Goal: Navigation & Orientation: Find specific page/section

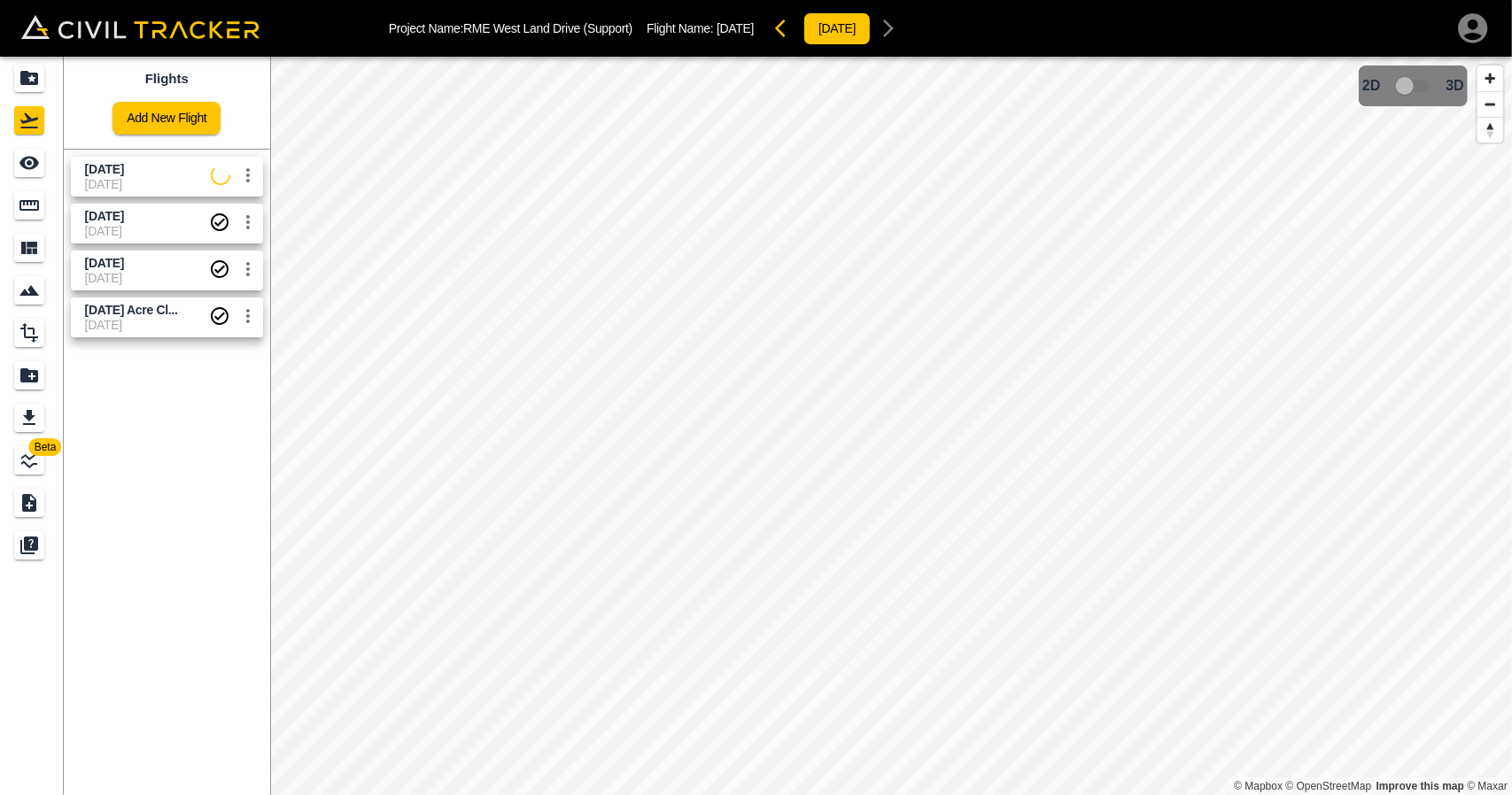
click at [64, 79] on div "Flights Add New Flight" at bounding box center [167, 103] width 206 height 92
click at [33, 77] on icon "Projects" at bounding box center [30, 78] width 18 height 14
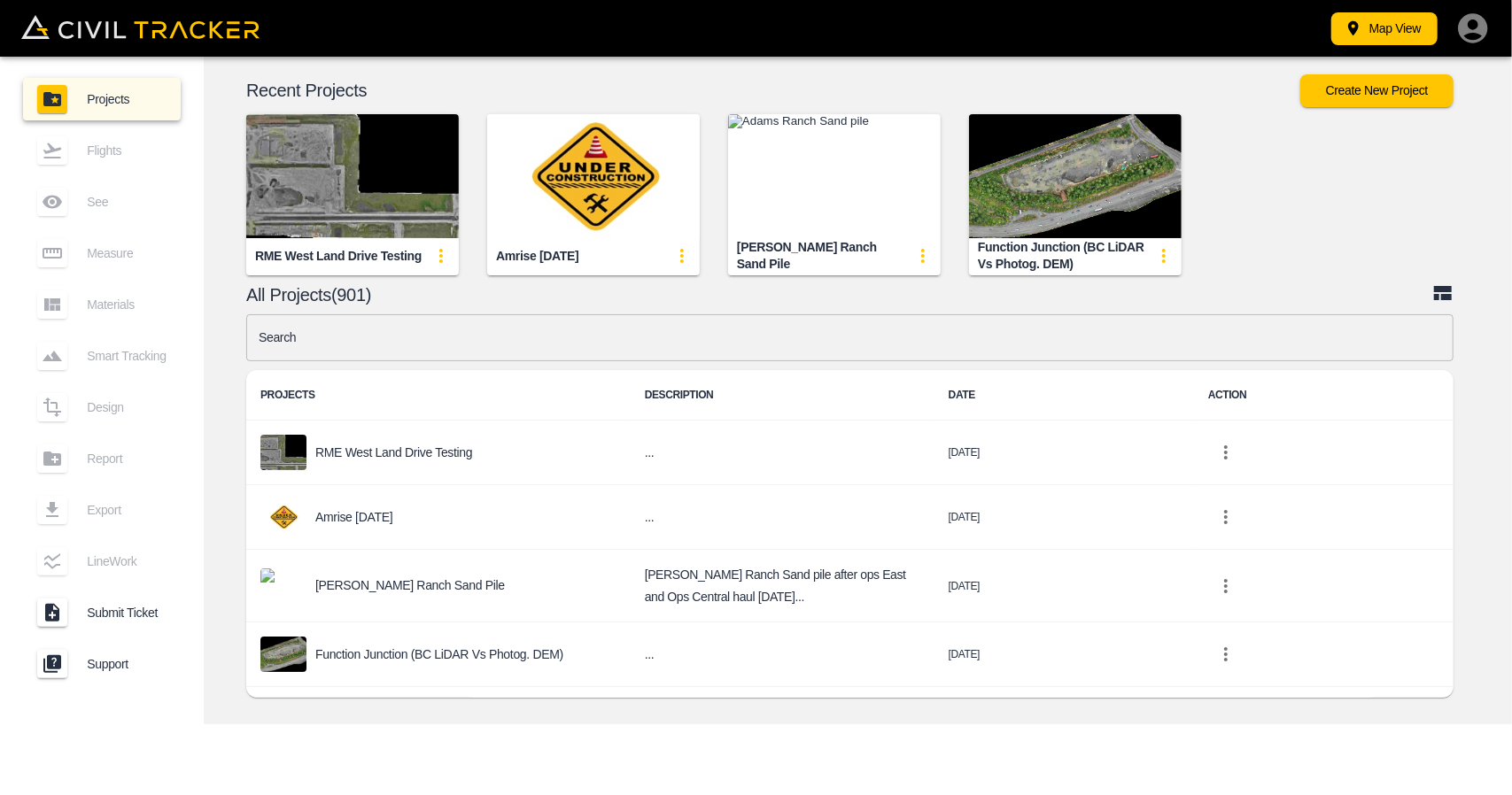
click at [606, 176] on img "button" at bounding box center [593, 175] width 212 height 124
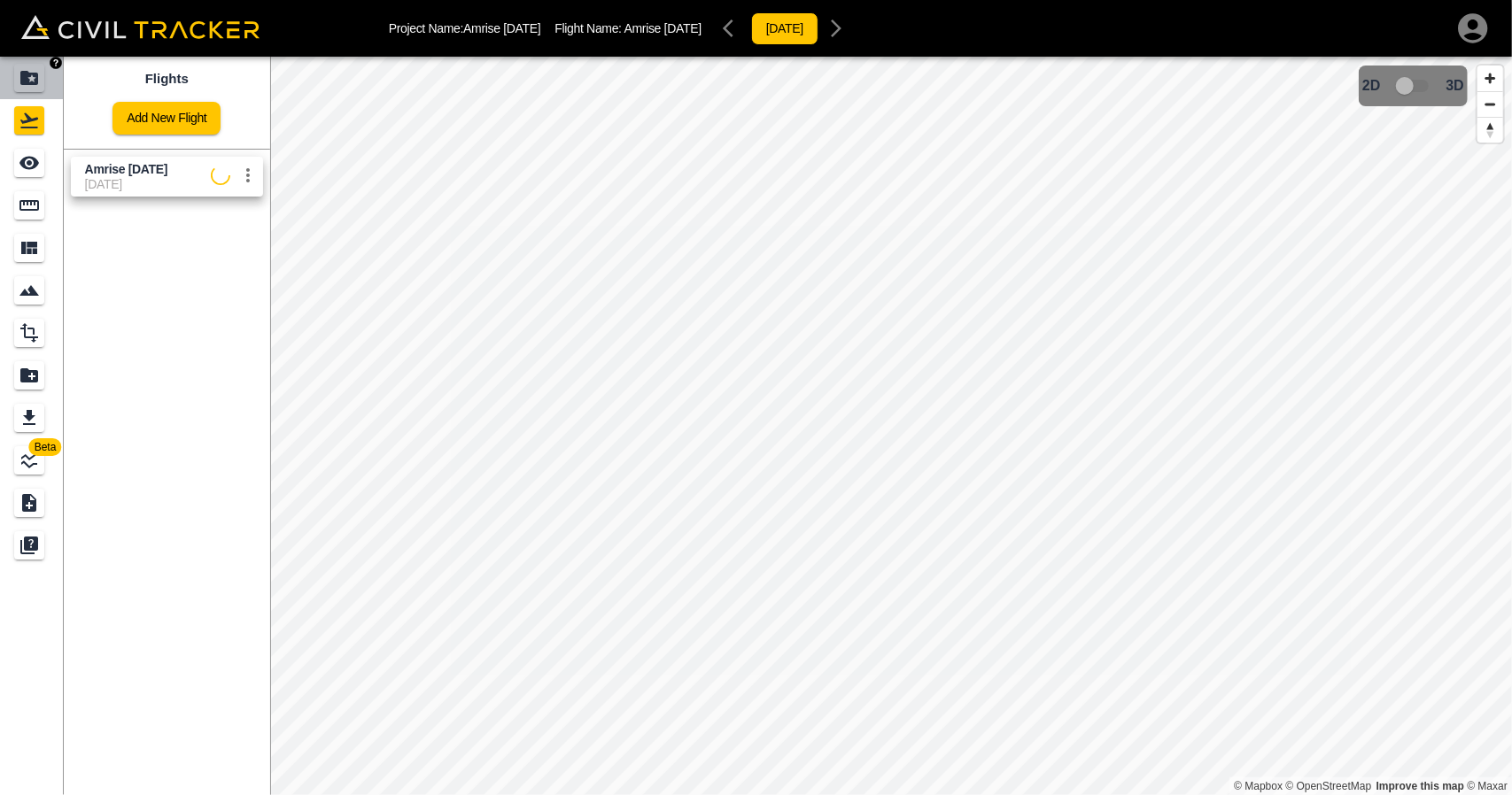
click at [22, 67] on icon "Projects" at bounding box center [30, 78] width 22 height 22
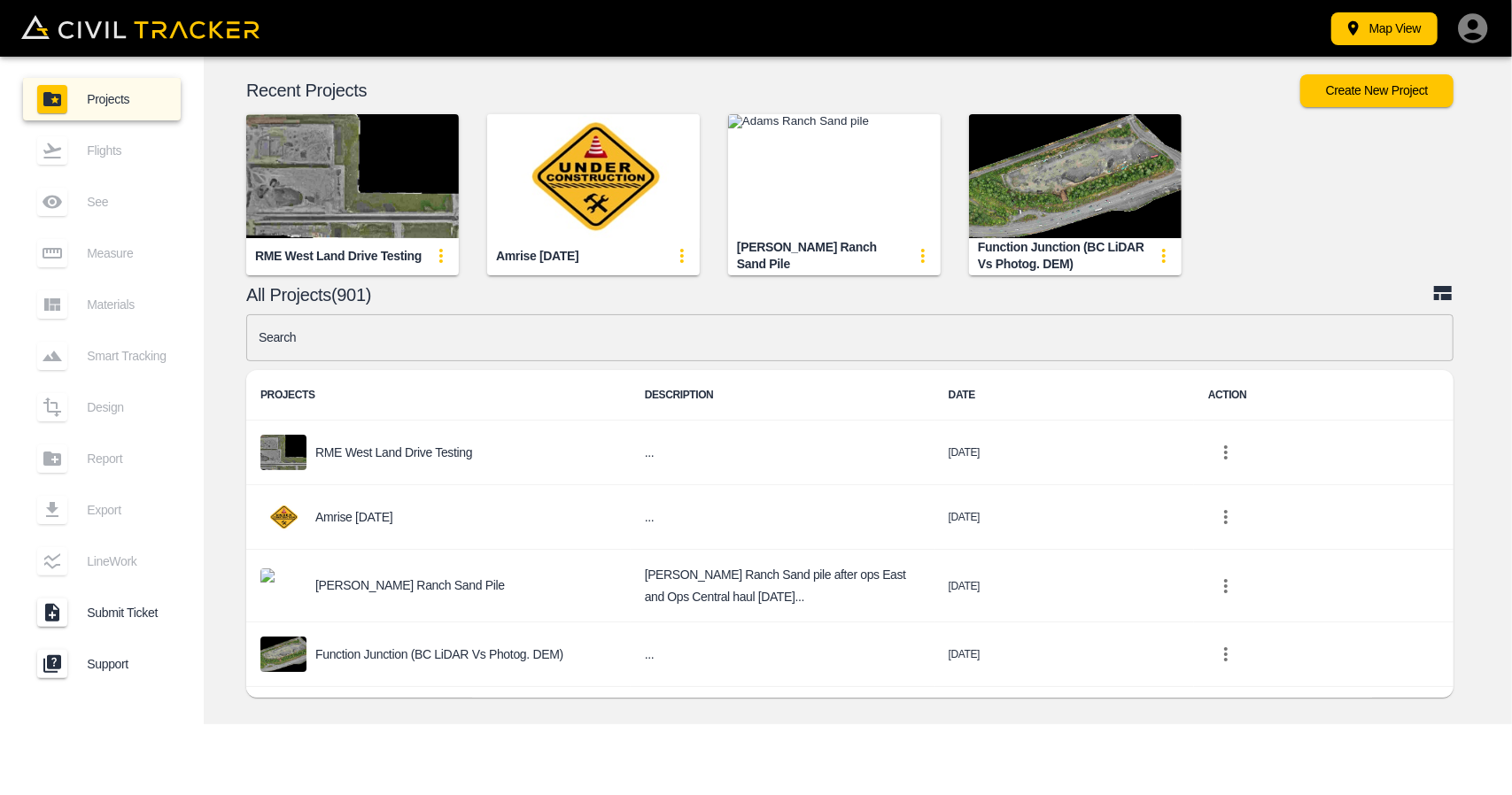
click at [553, 150] on img "button" at bounding box center [593, 175] width 212 height 124
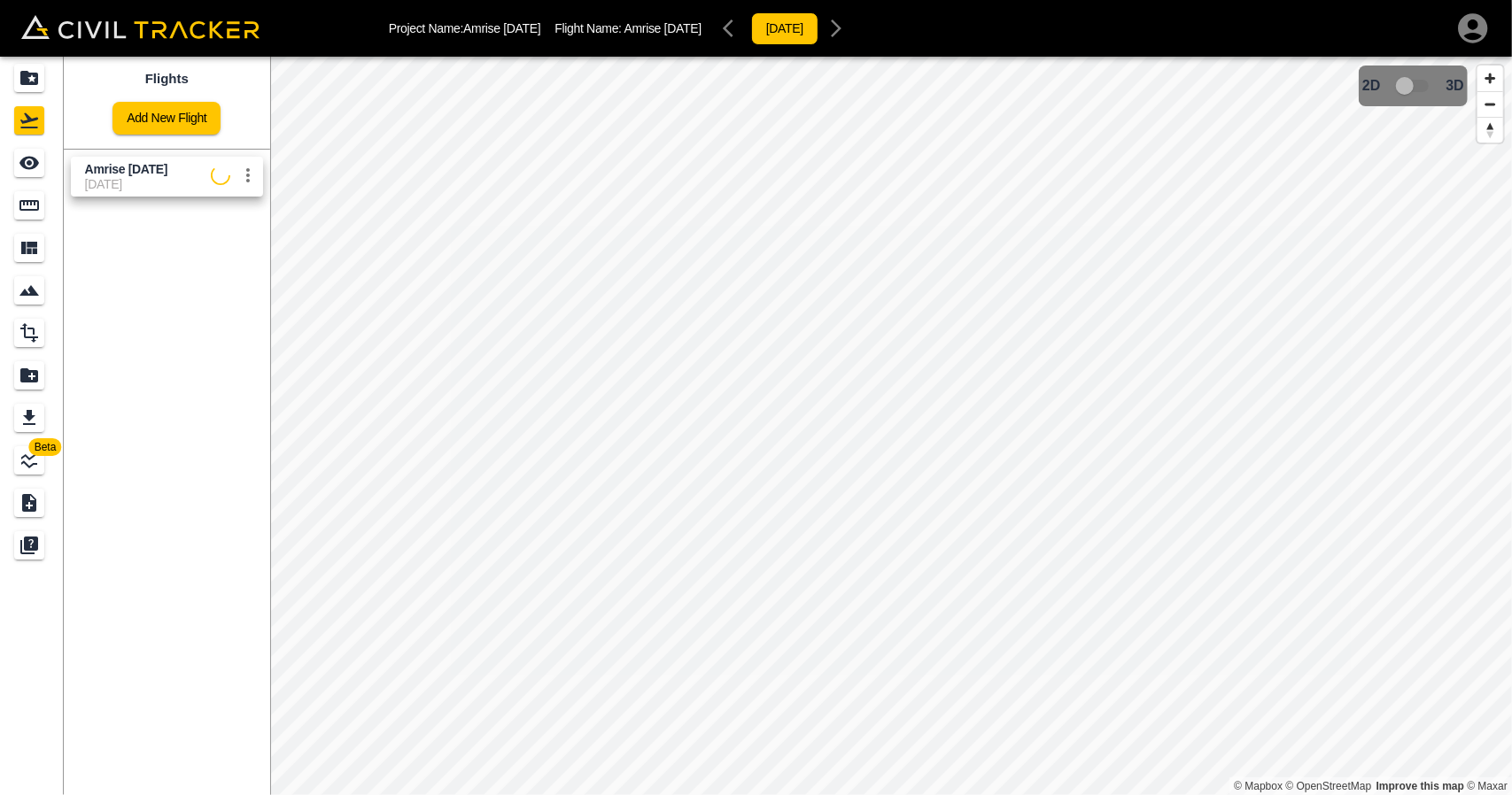
click at [135, 180] on span "15-09-2025" at bounding box center [147, 184] width 126 height 14
drag, startPoint x: 0, startPoint y: 152, endPoint x: 26, endPoint y: 152, distance: 26.0
click at [0, 152] on link at bounding box center [32, 163] width 64 height 42
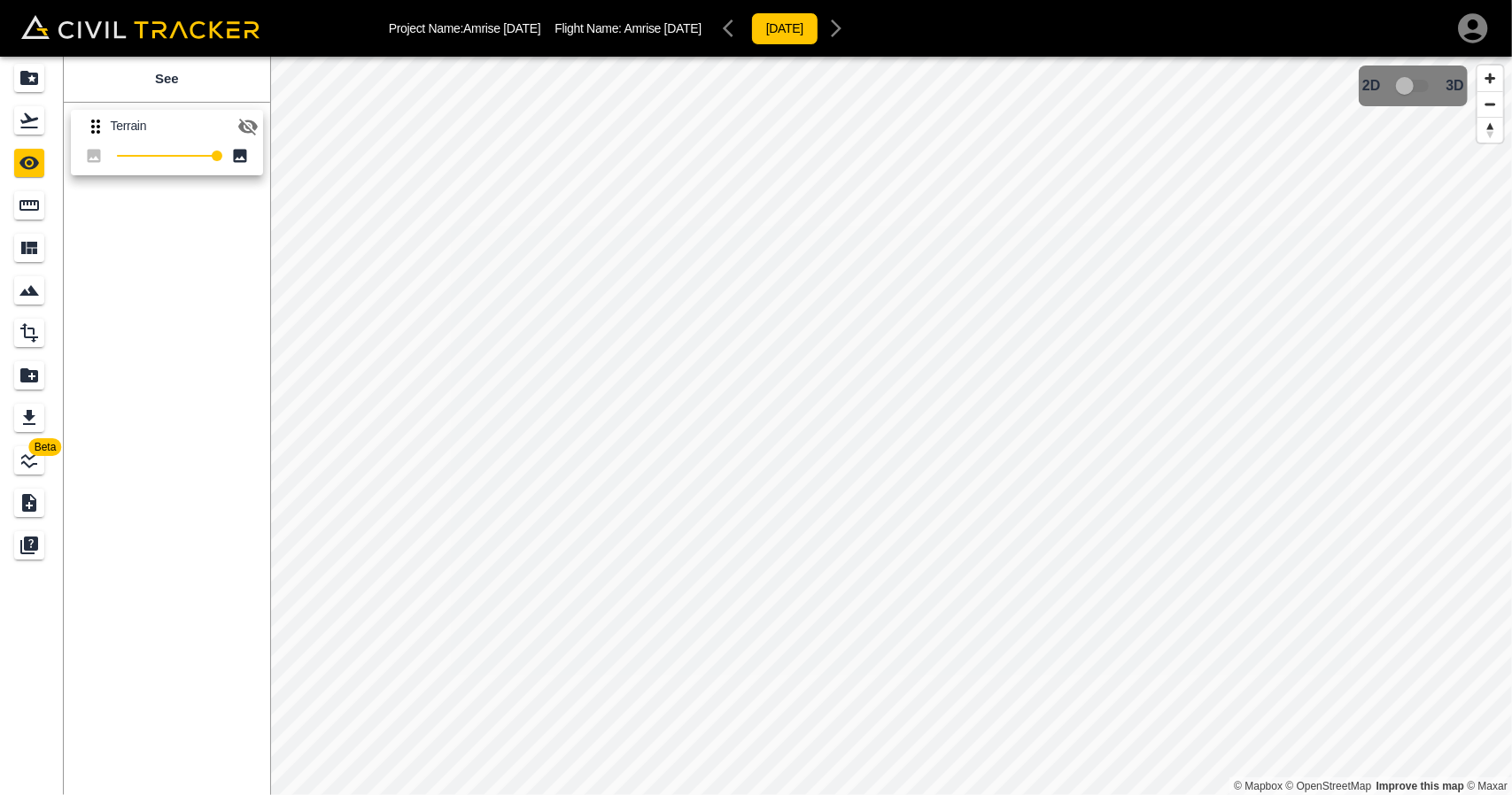
click at [255, 116] on icon "button" at bounding box center [249, 126] width 22 height 22
click at [29, 76] on icon "Projects" at bounding box center [30, 78] width 18 height 14
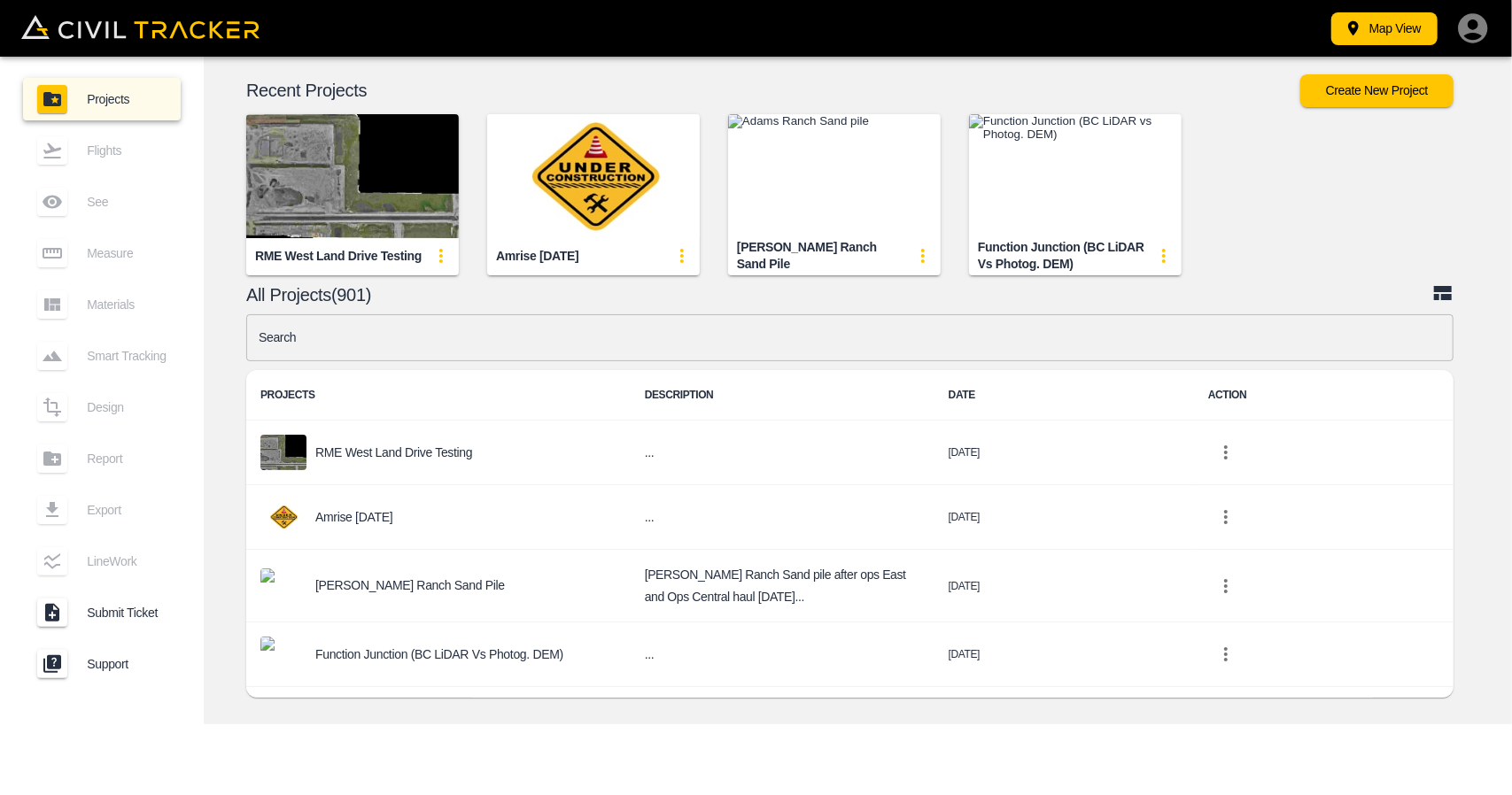
click at [362, 186] on img "button" at bounding box center [352, 175] width 212 height 124
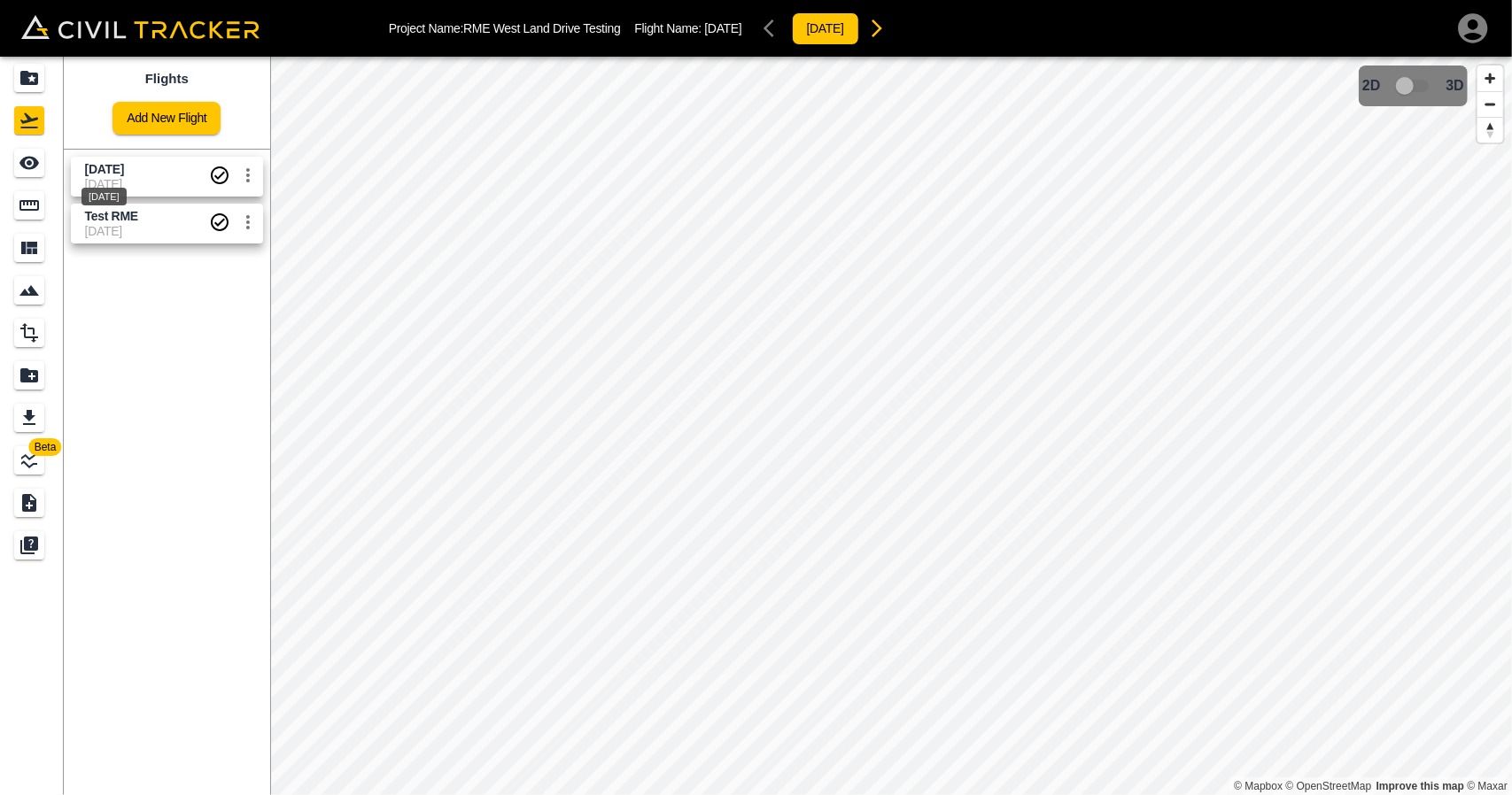
click at [122, 167] on span "Sept 12" at bounding box center [104, 169] width 39 height 14
click at [40, 173] on div "See" at bounding box center [29, 163] width 30 height 28
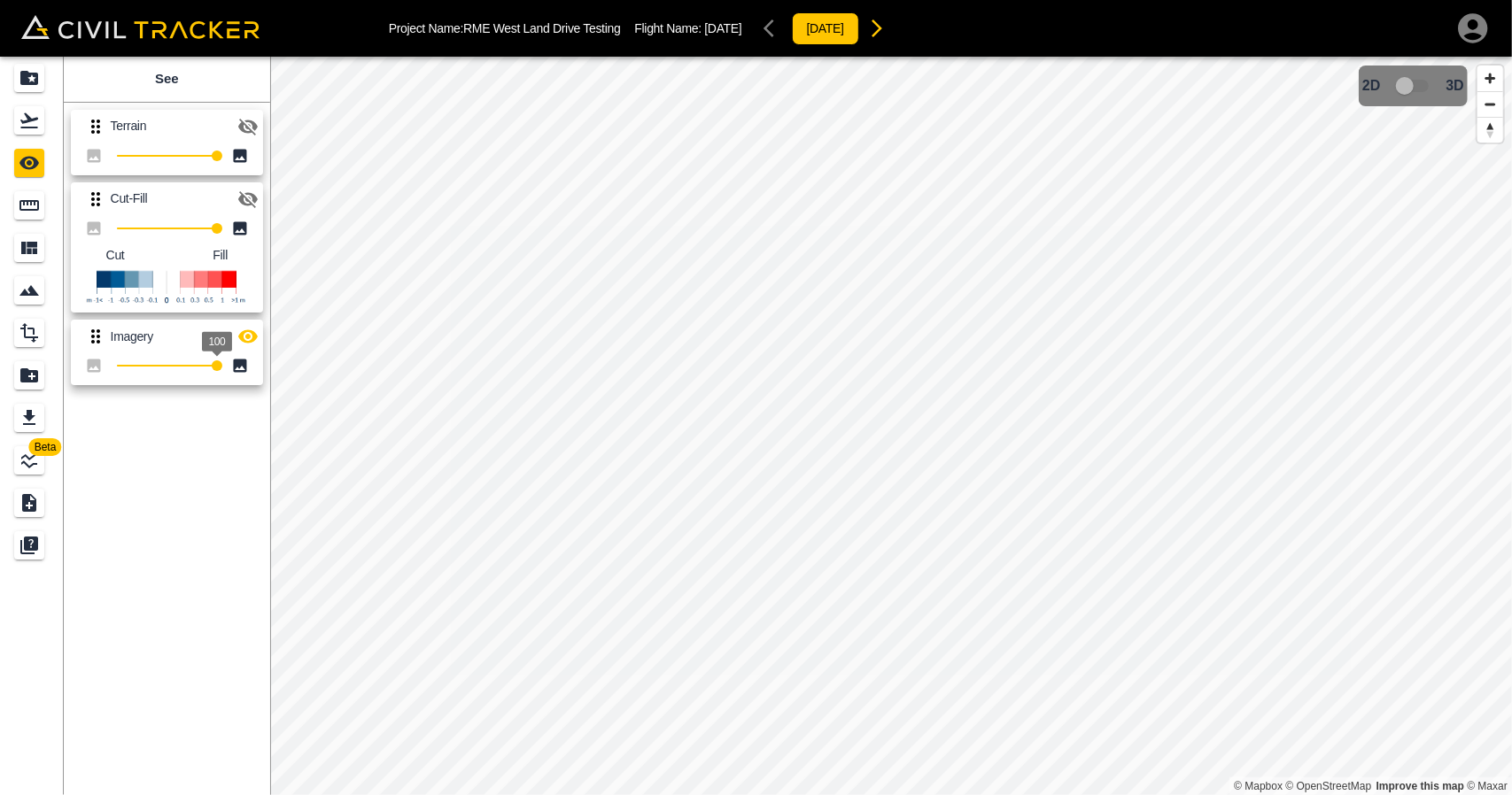
click at [242, 333] on icon "button" at bounding box center [249, 337] width 20 height 14
click at [250, 185] on button "button" at bounding box center [248, 199] width 35 height 35
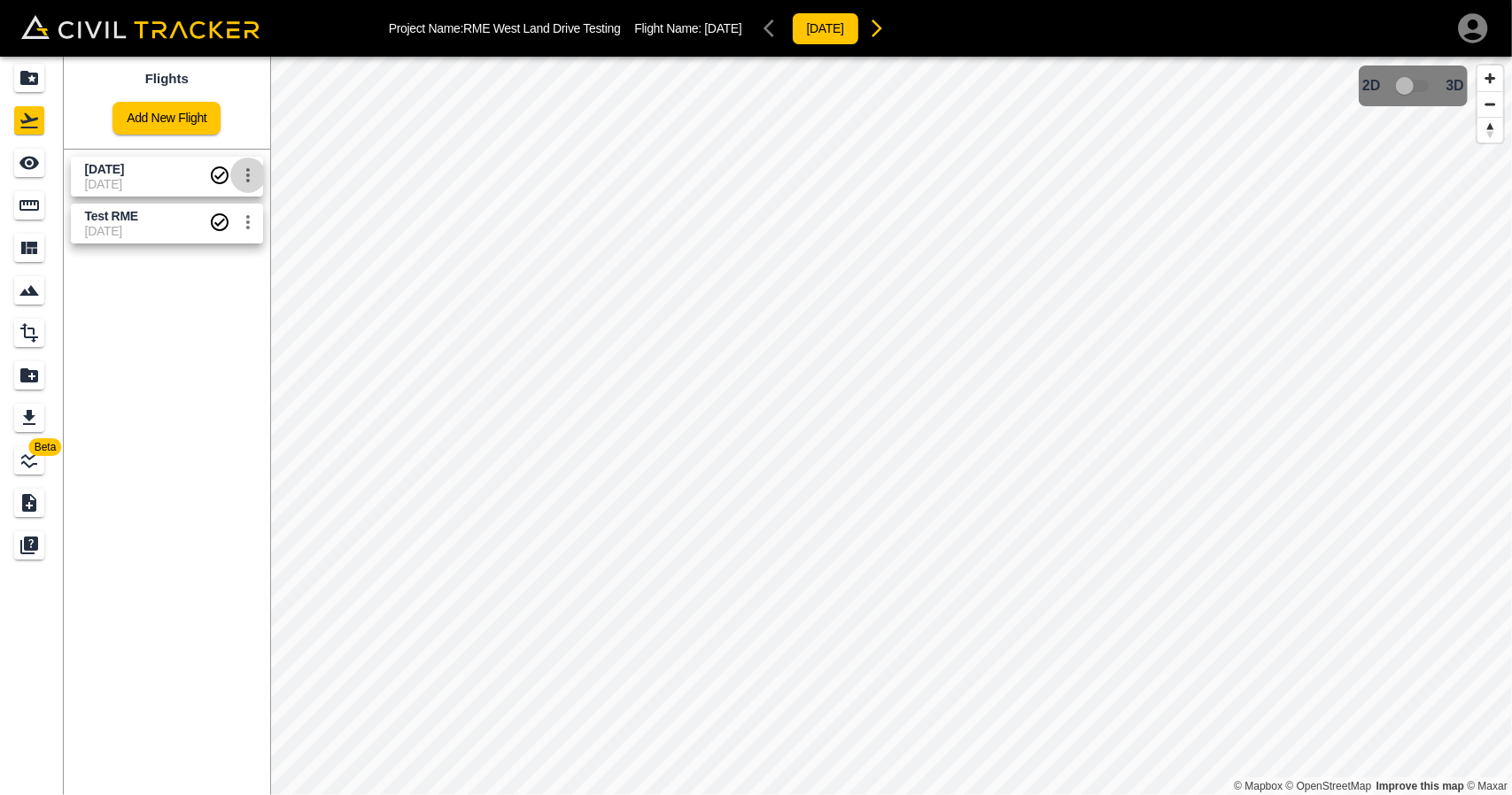
click at [249, 182] on icon "settings" at bounding box center [249, 175] width 22 height 22
click at [227, 245] on h6 "Delete" at bounding box center [229, 242] width 44 height 11
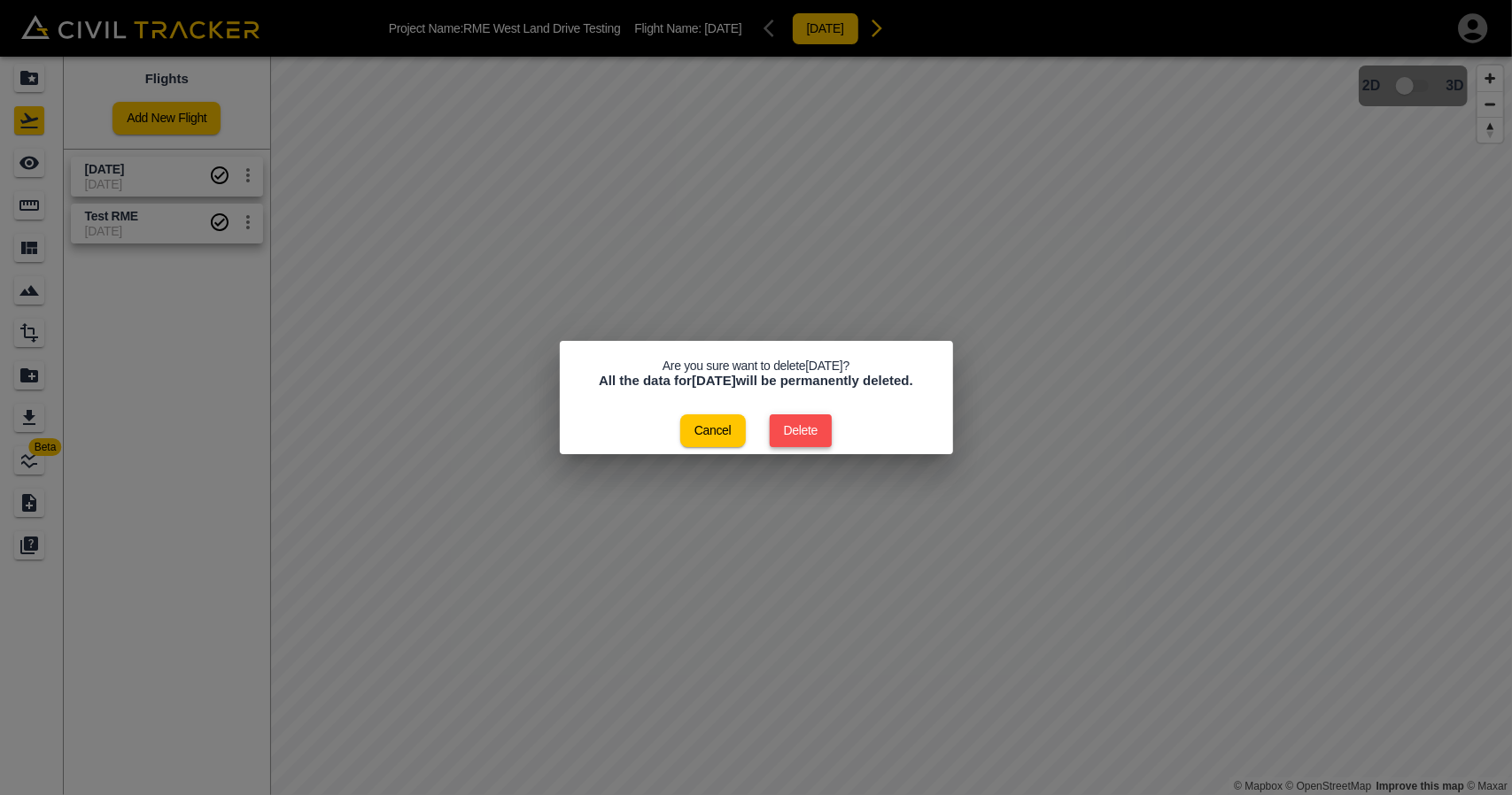
click at [776, 433] on button "Delete" at bounding box center [802, 431] width 63 height 33
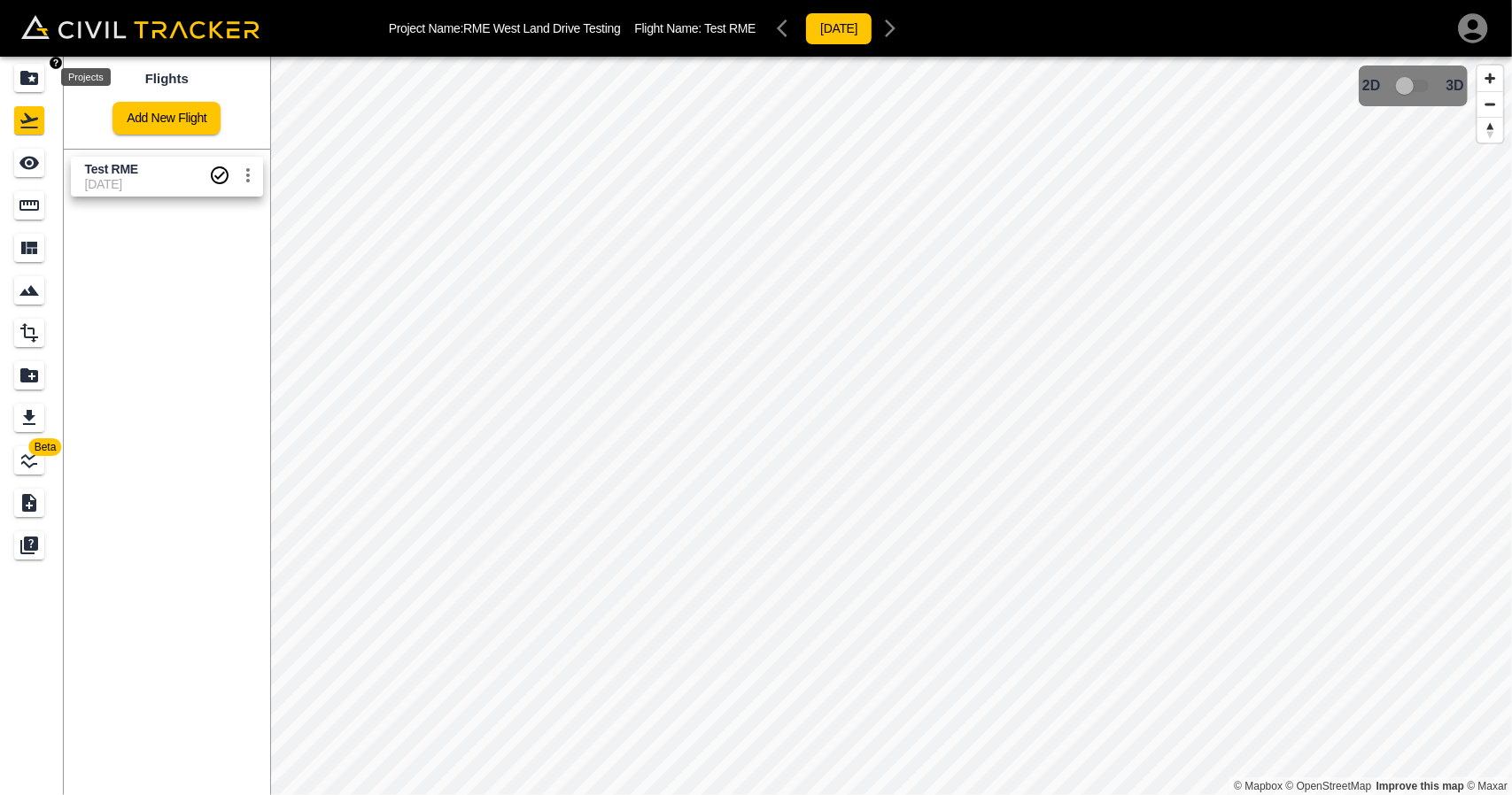
click at [35, 88] on icon "Projects" at bounding box center [30, 78] width 22 height 22
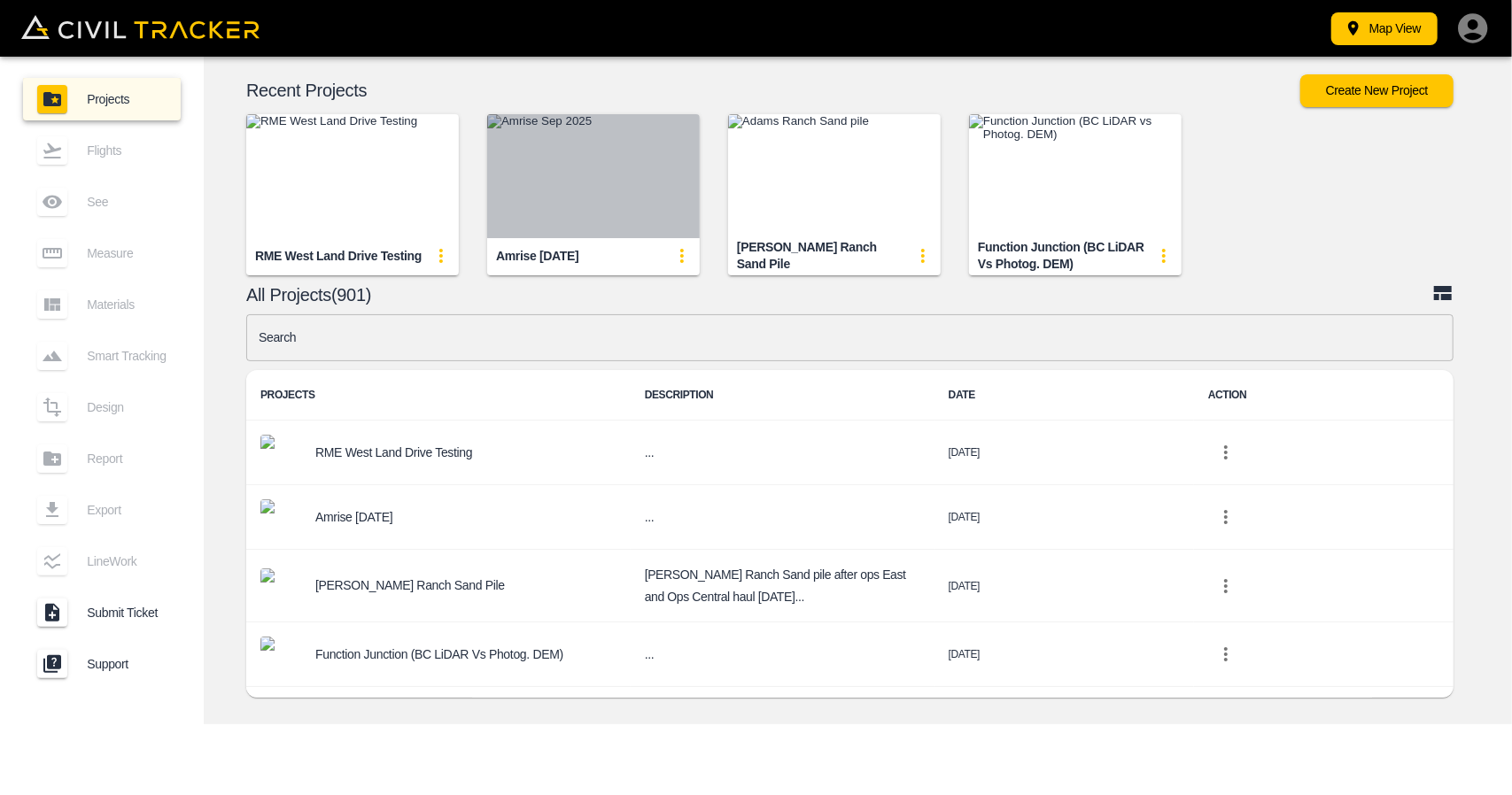
click at [570, 179] on img "button" at bounding box center [593, 175] width 212 height 124
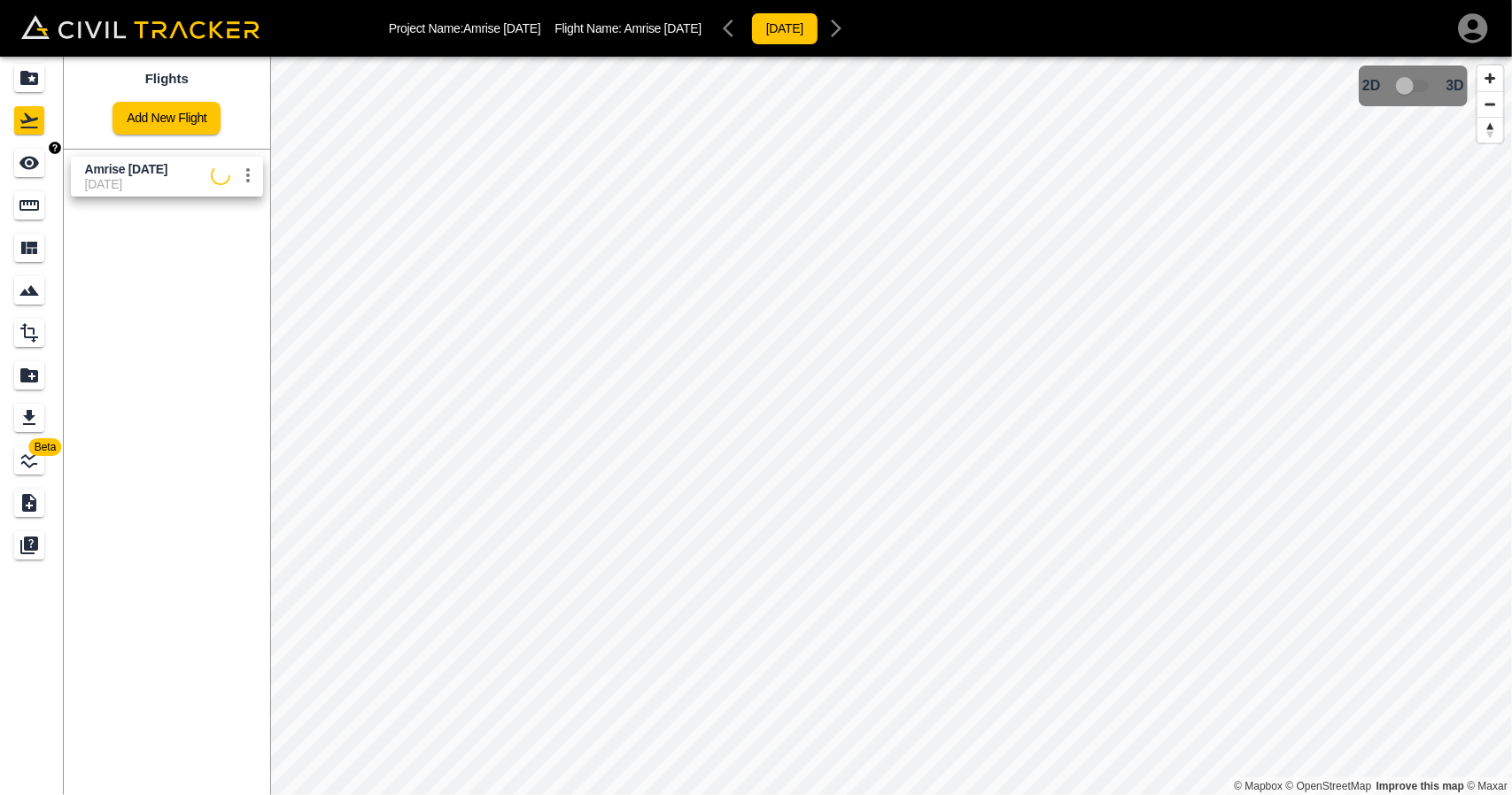
click at [32, 163] on icon "See" at bounding box center [30, 164] width 22 height 22
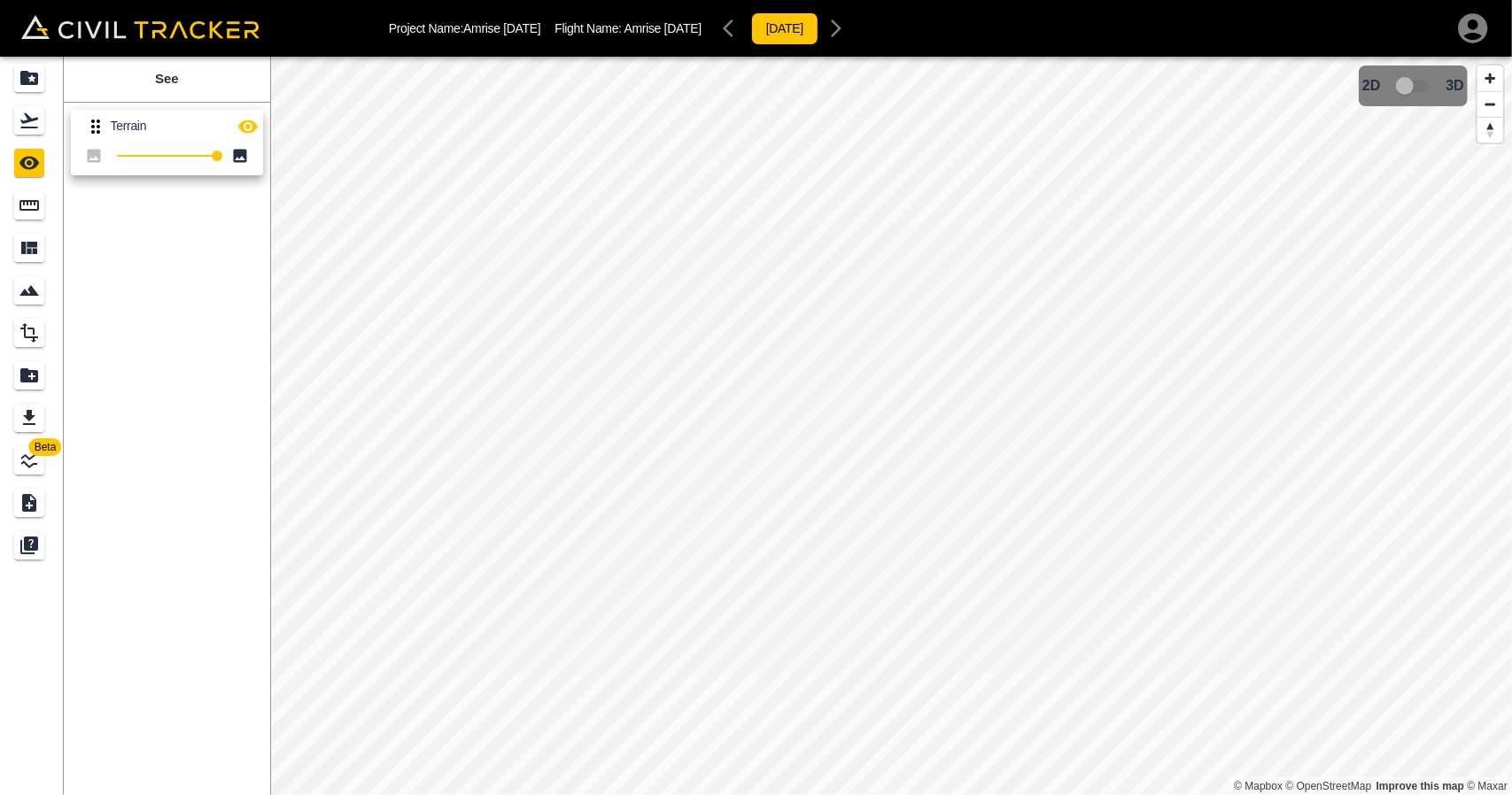
click at [240, 132] on icon "button" at bounding box center [249, 126] width 22 height 22
click at [30, 116] on icon "Flights" at bounding box center [30, 121] width 22 height 22
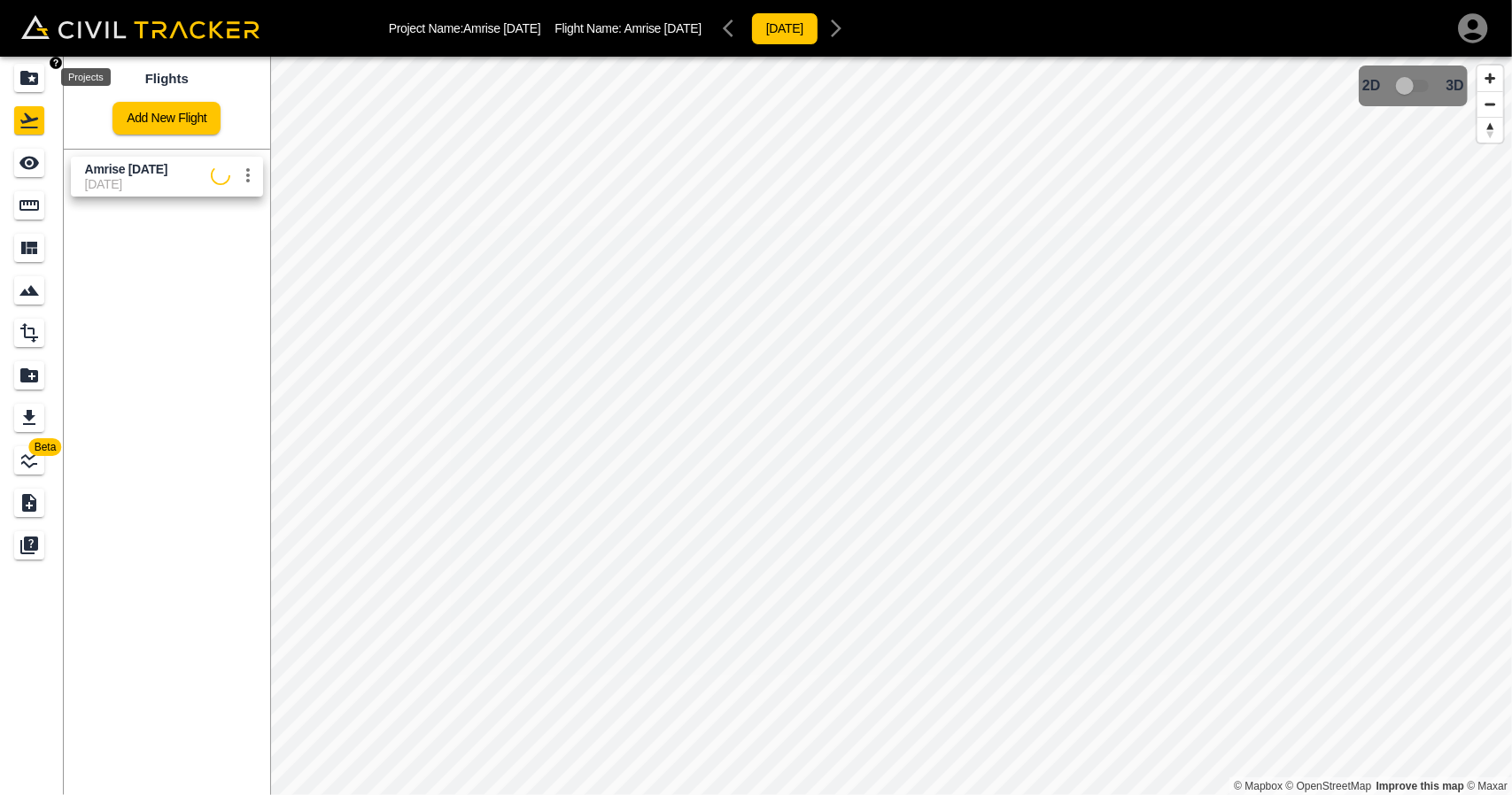
click at [23, 80] on icon "Projects" at bounding box center [30, 78] width 18 height 14
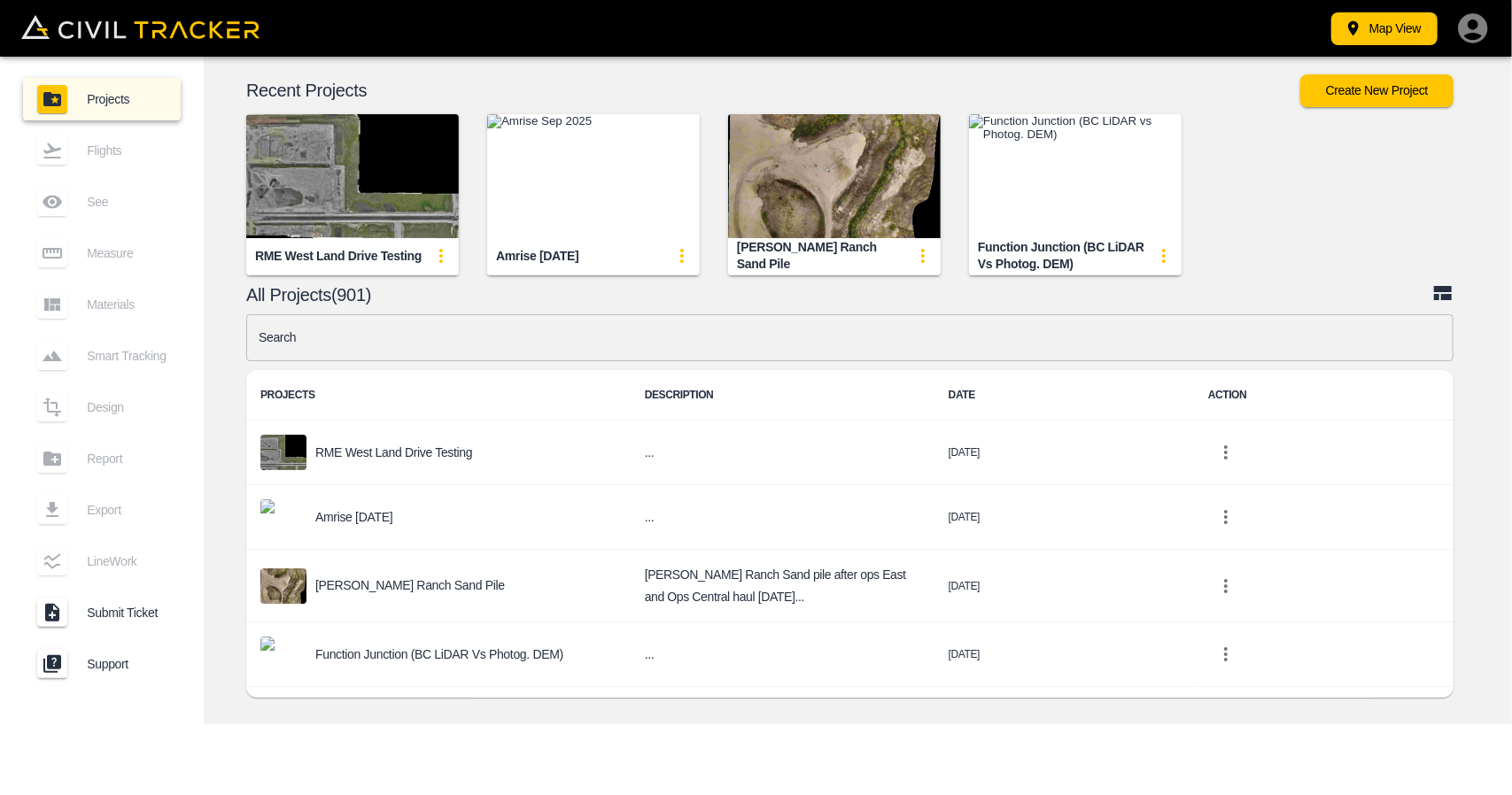
click at [368, 187] on img "button" at bounding box center [352, 175] width 212 height 124
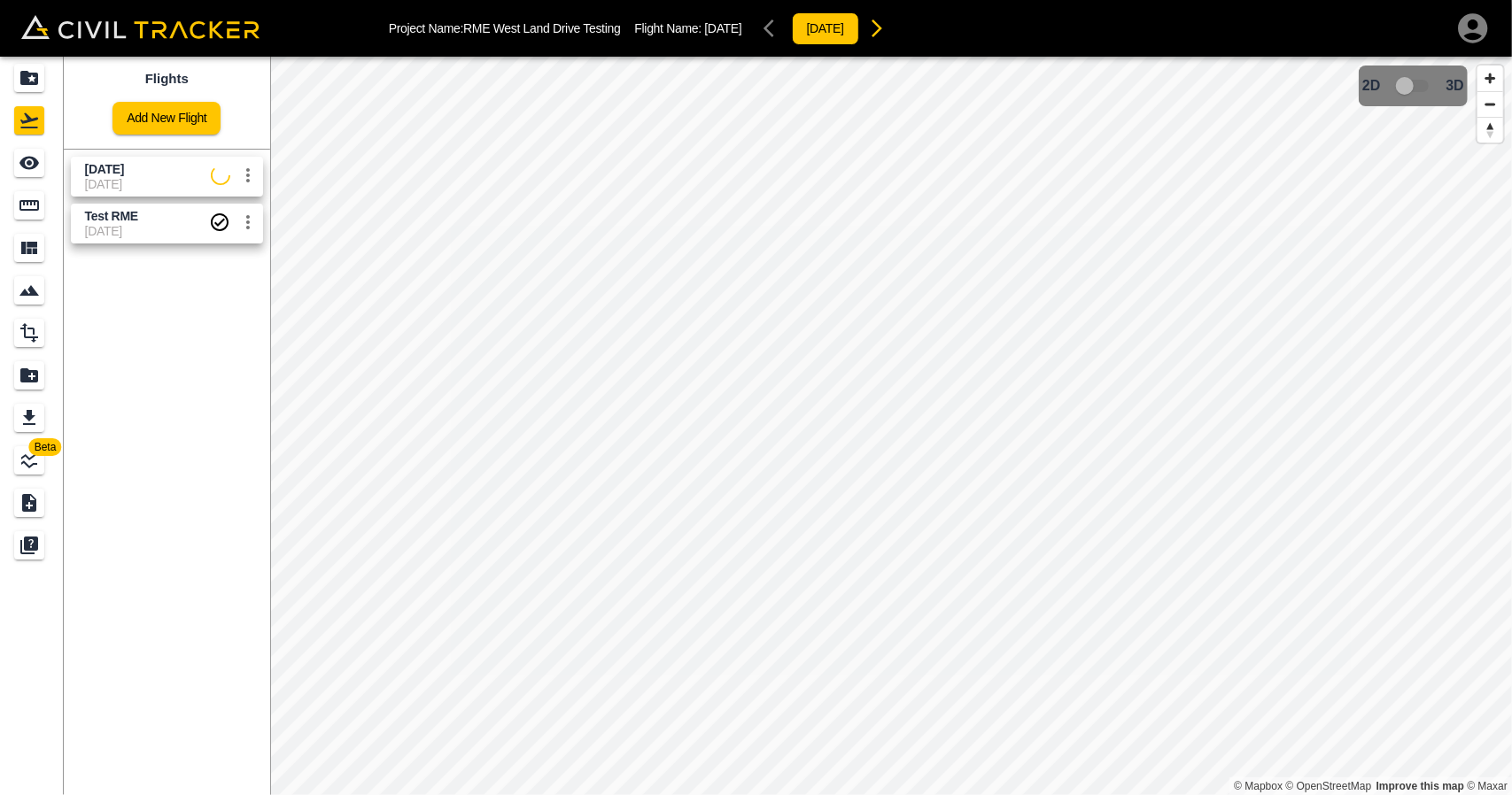
drag, startPoint x: 135, startPoint y: 172, endPoint x: 91, endPoint y: 172, distance: 44.0
click at [135, 172] on span "Sept 12" at bounding box center [147, 169] width 126 height 17
click at [28, 174] on div "See" at bounding box center [29, 163] width 30 height 28
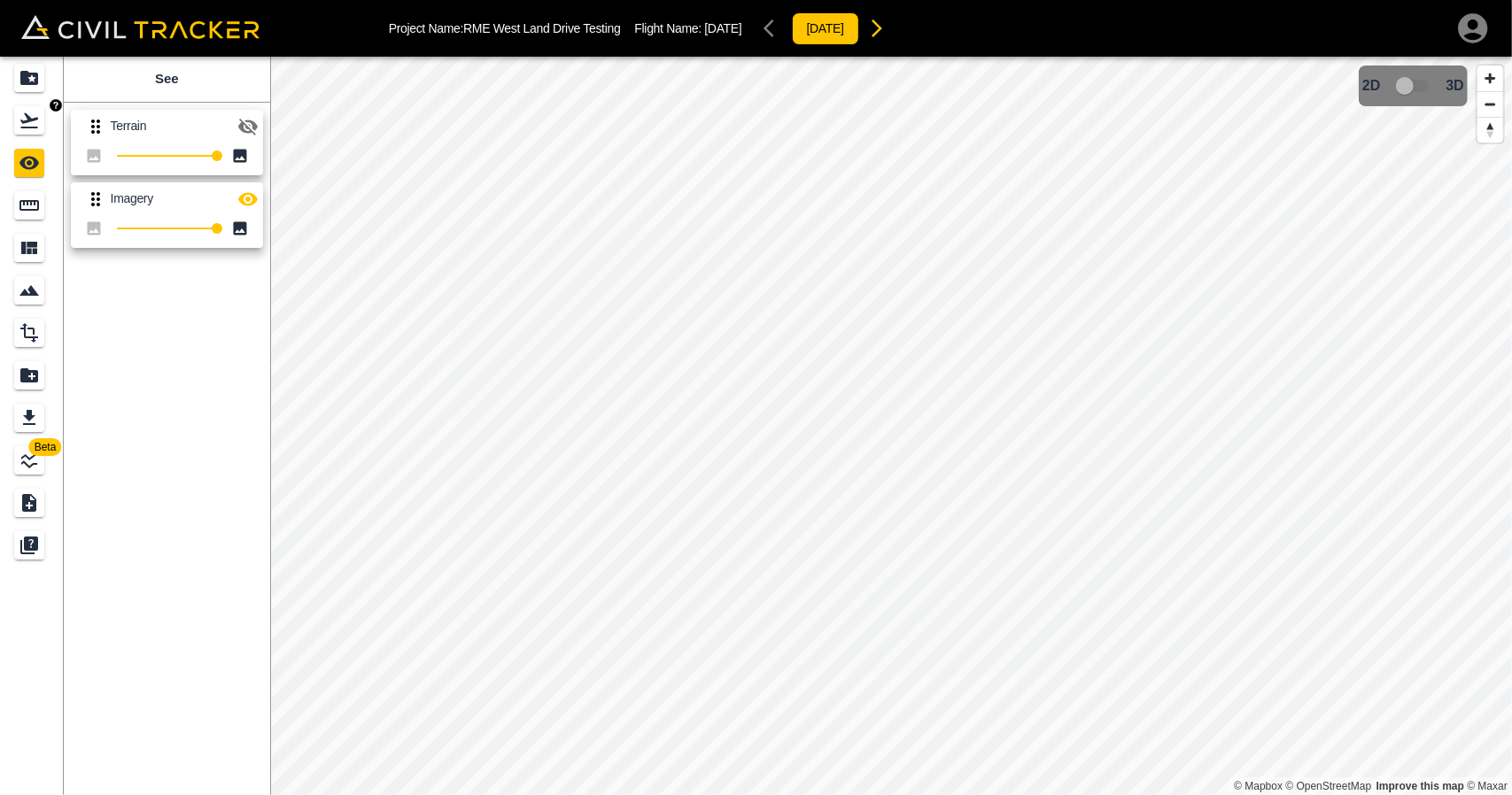
click at [24, 116] on icon "Flights" at bounding box center [30, 121] width 22 height 22
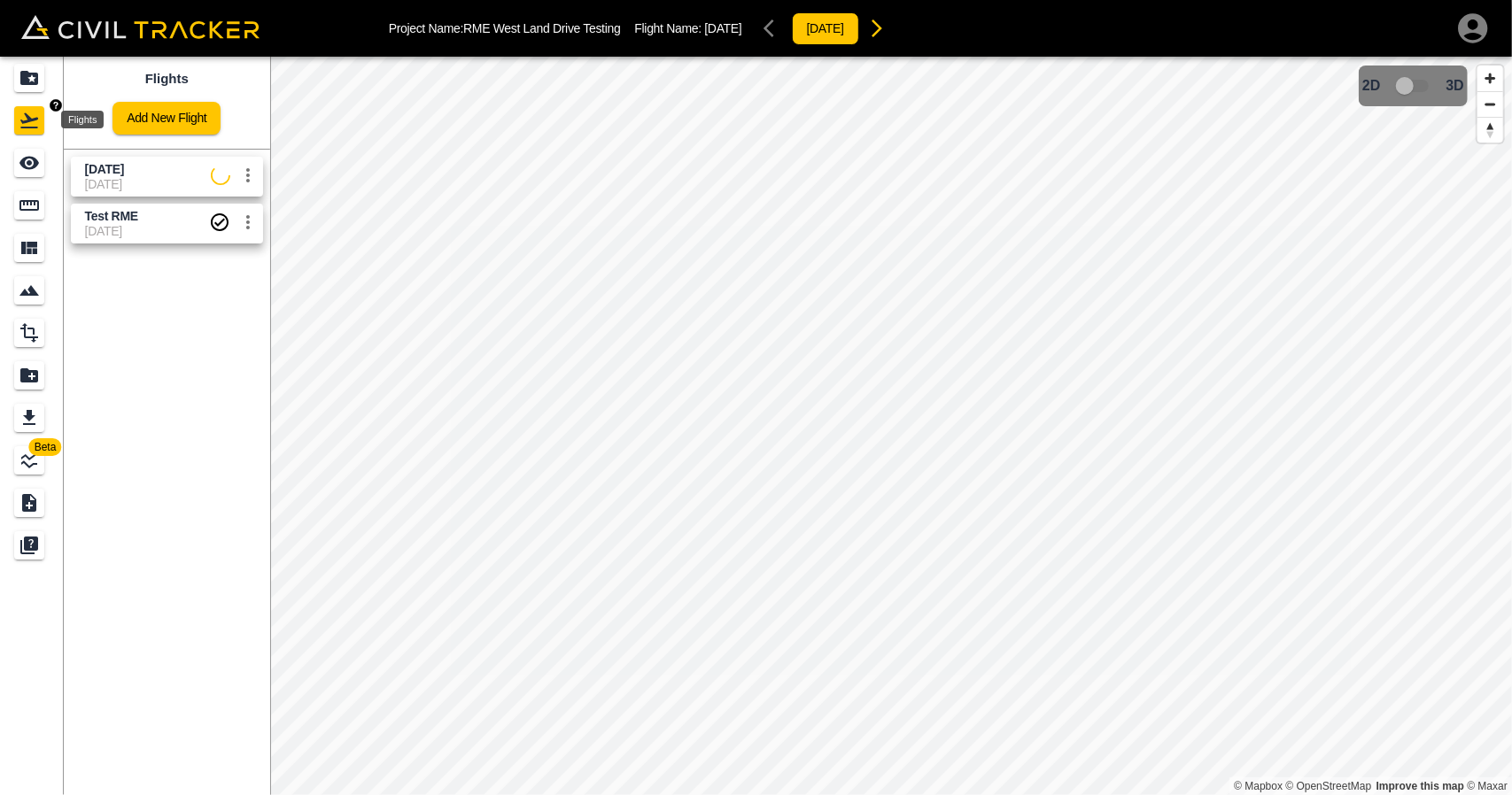
click at [32, 89] on div "Projects" at bounding box center [29, 78] width 30 height 28
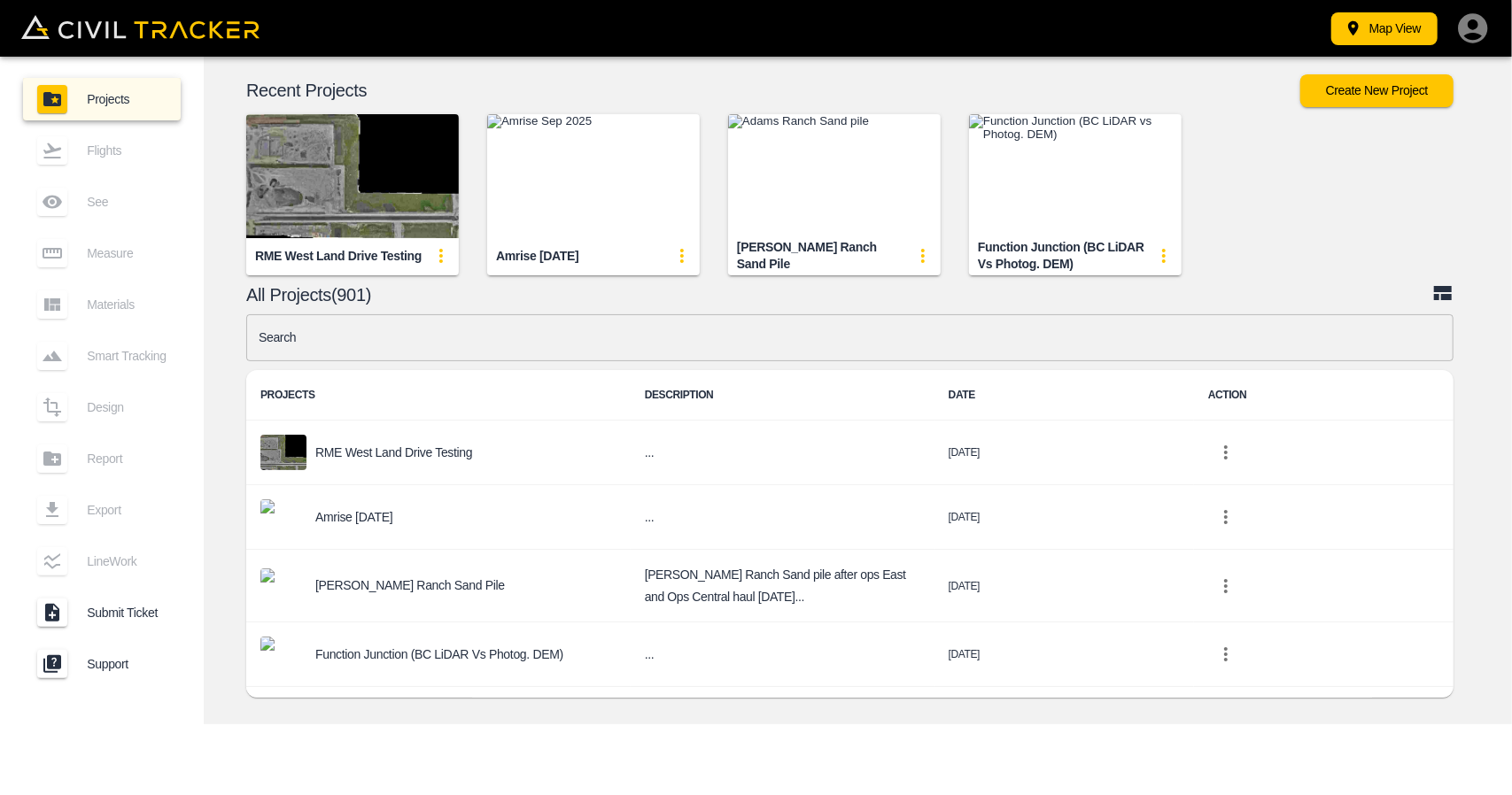
click at [343, 192] on img "button" at bounding box center [352, 175] width 212 height 124
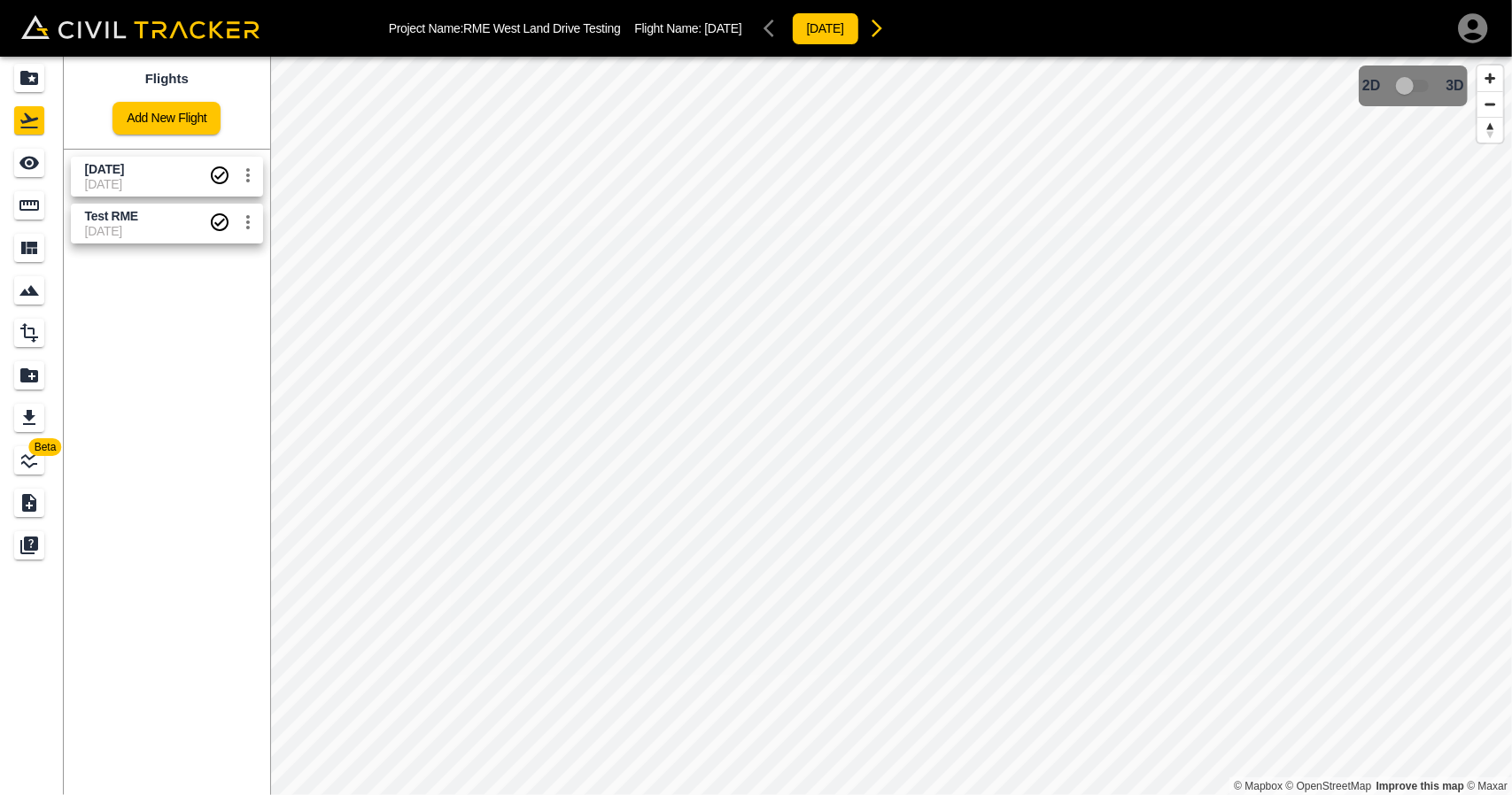
click at [167, 171] on span "Sept 12" at bounding box center [146, 169] width 124 height 17
click at [48, 165] on div "See" at bounding box center [32, 163] width 35 height 28
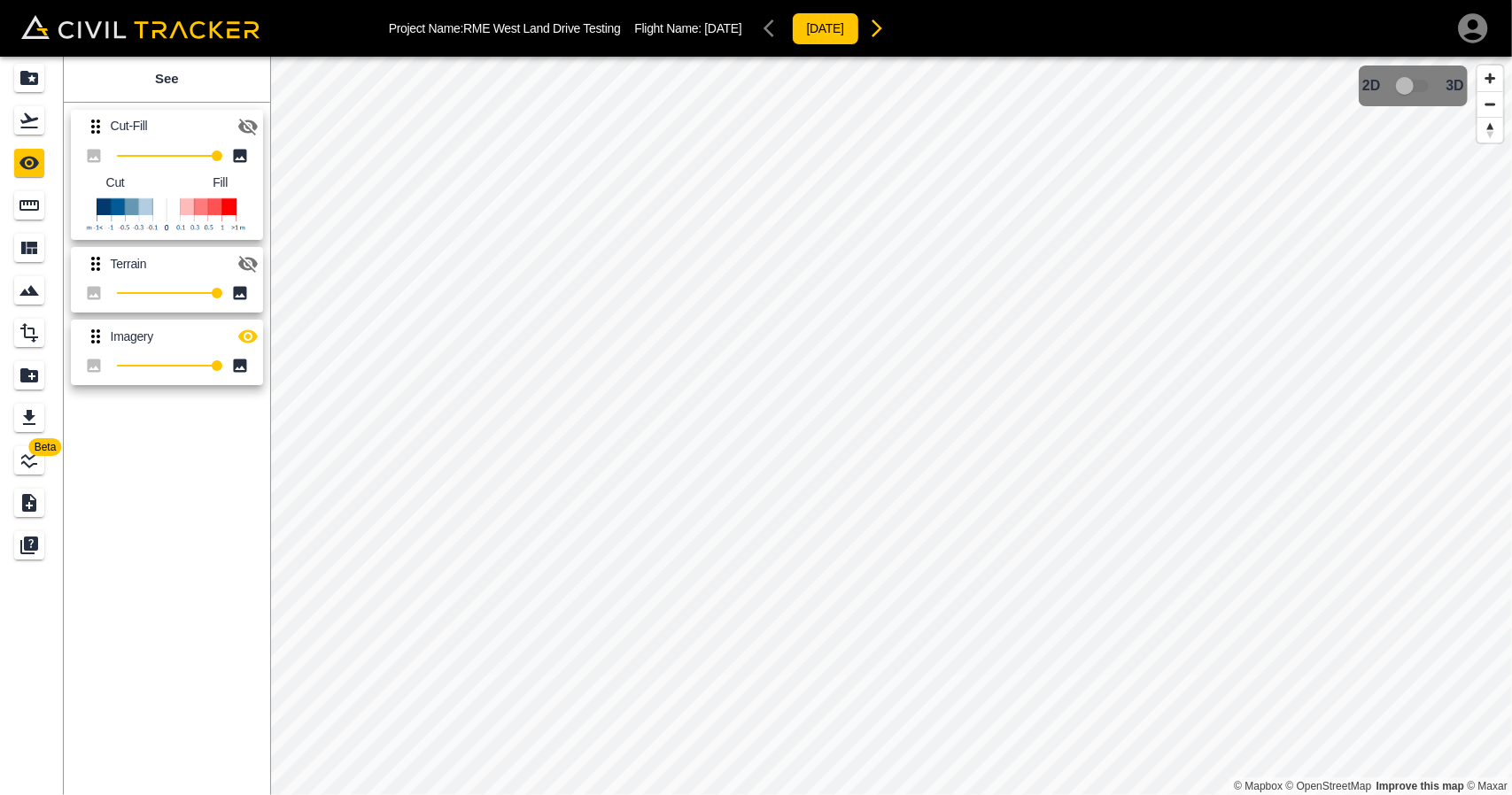
click at [241, 117] on icon "button" at bounding box center [249, 126] width 22 height 22
click at [257, 344] on icon "button" at bounding box center [249, 337] width 22 height 22
click at [33, 132] on div "Flights" at bounding box center [29, 120] width 30 height 28
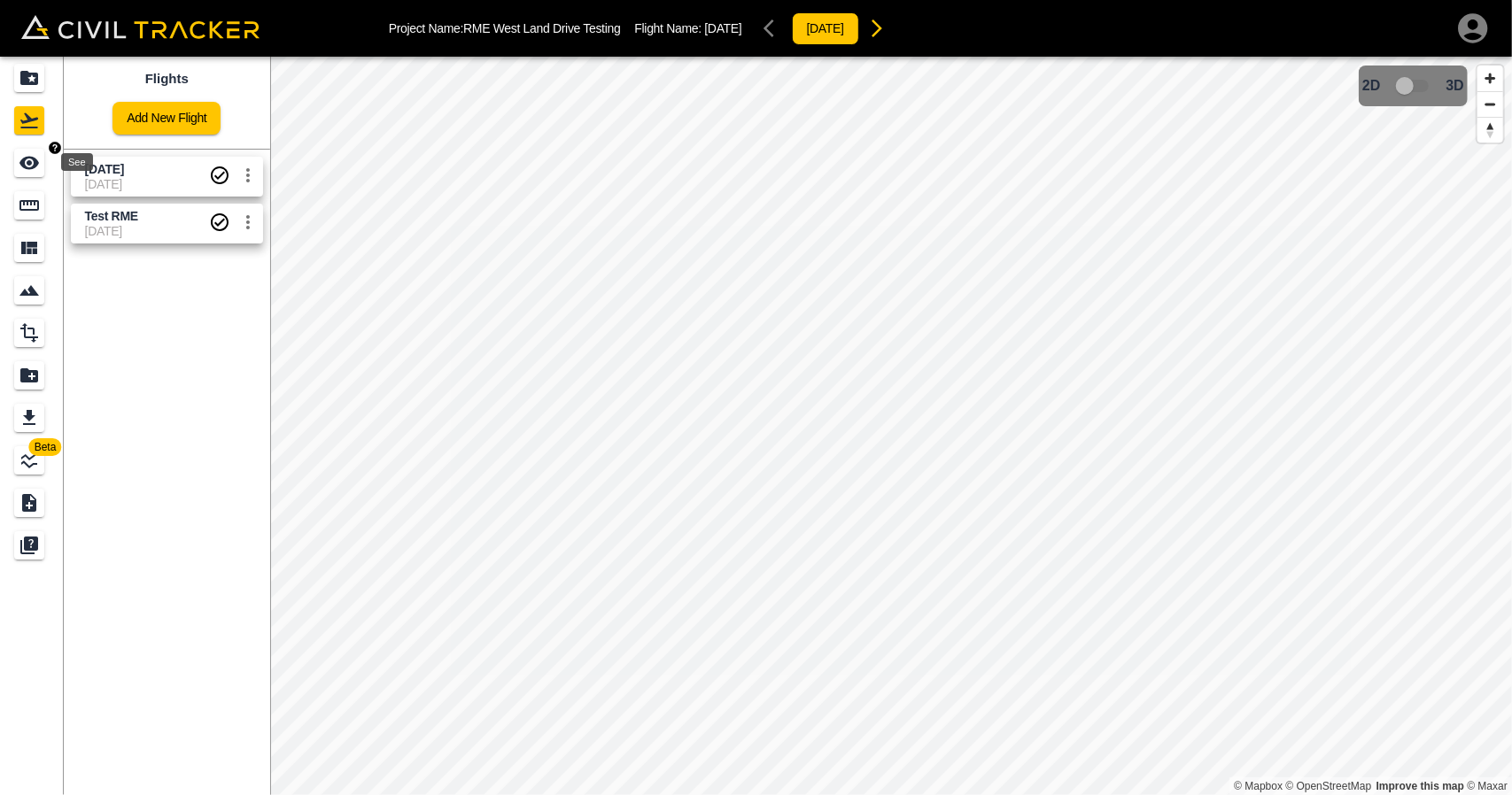
click at [35, 167] on icon "See" at bounding box center [30, 164] width 22 height 22
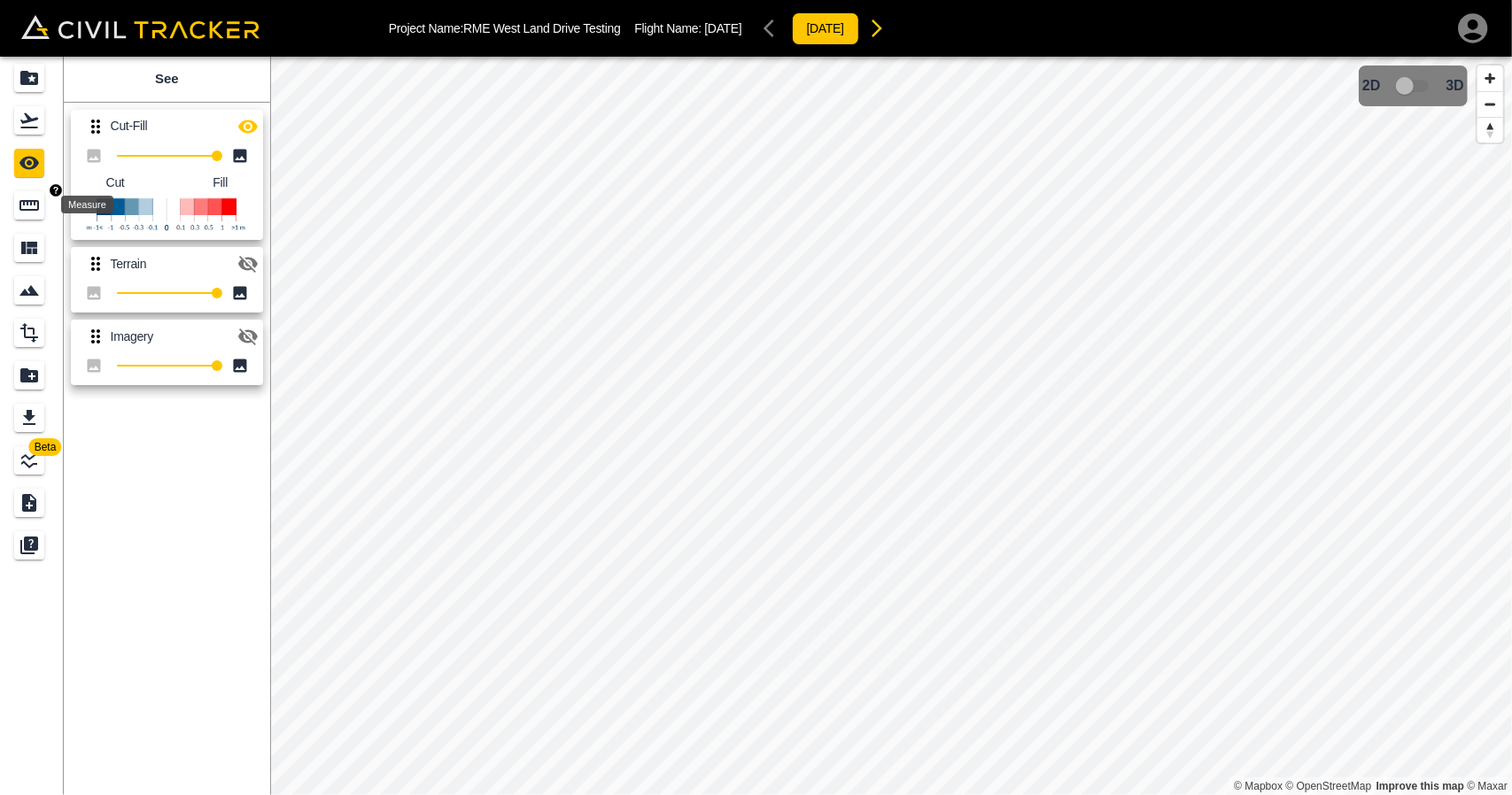
click at [26, 211] on icon "Measure" at bounding box center [30, 206] width 22 height 22
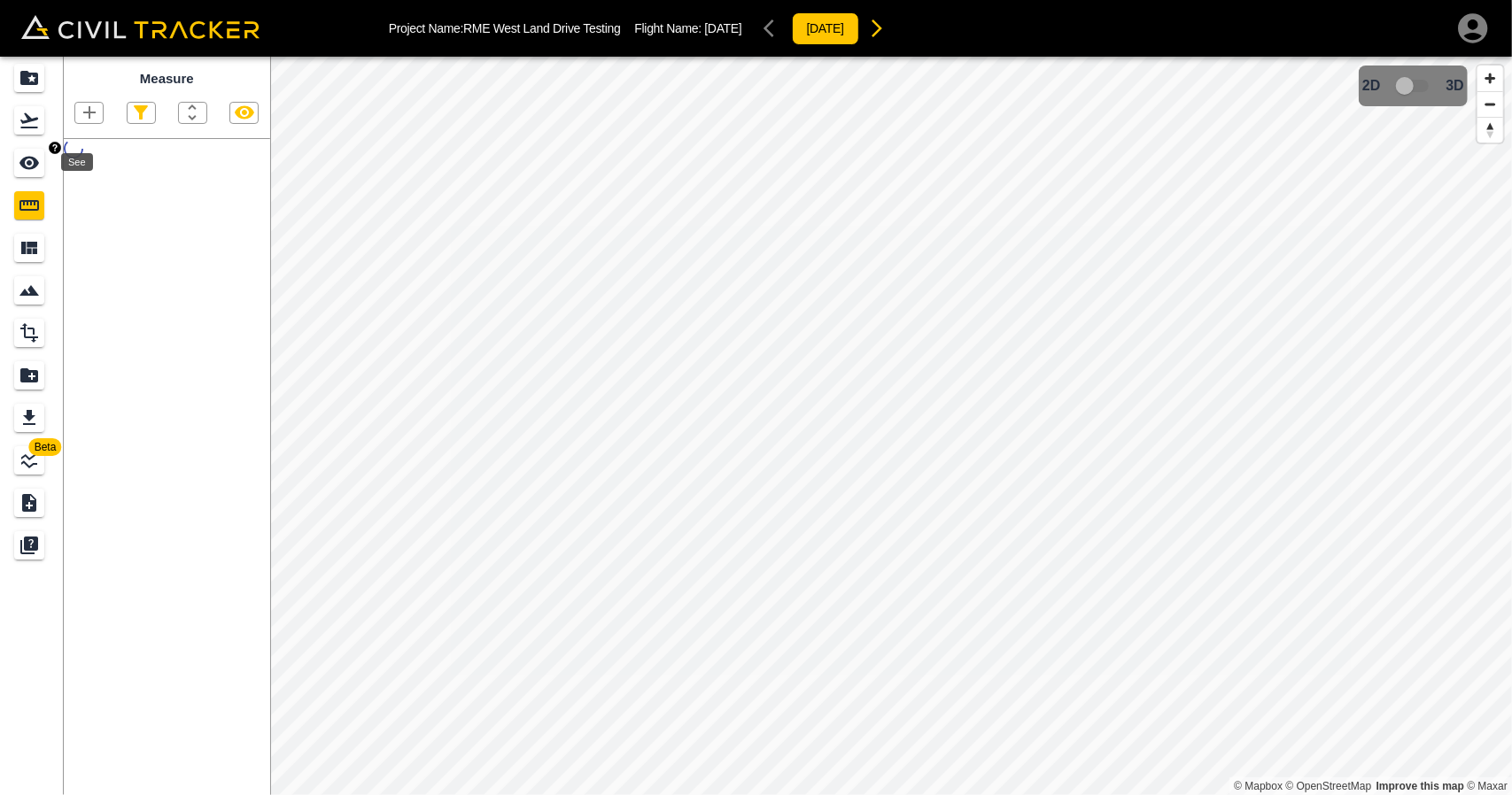
click at [33, 164] on icon "See" at bounding box center [30, 163] width 20 height 14
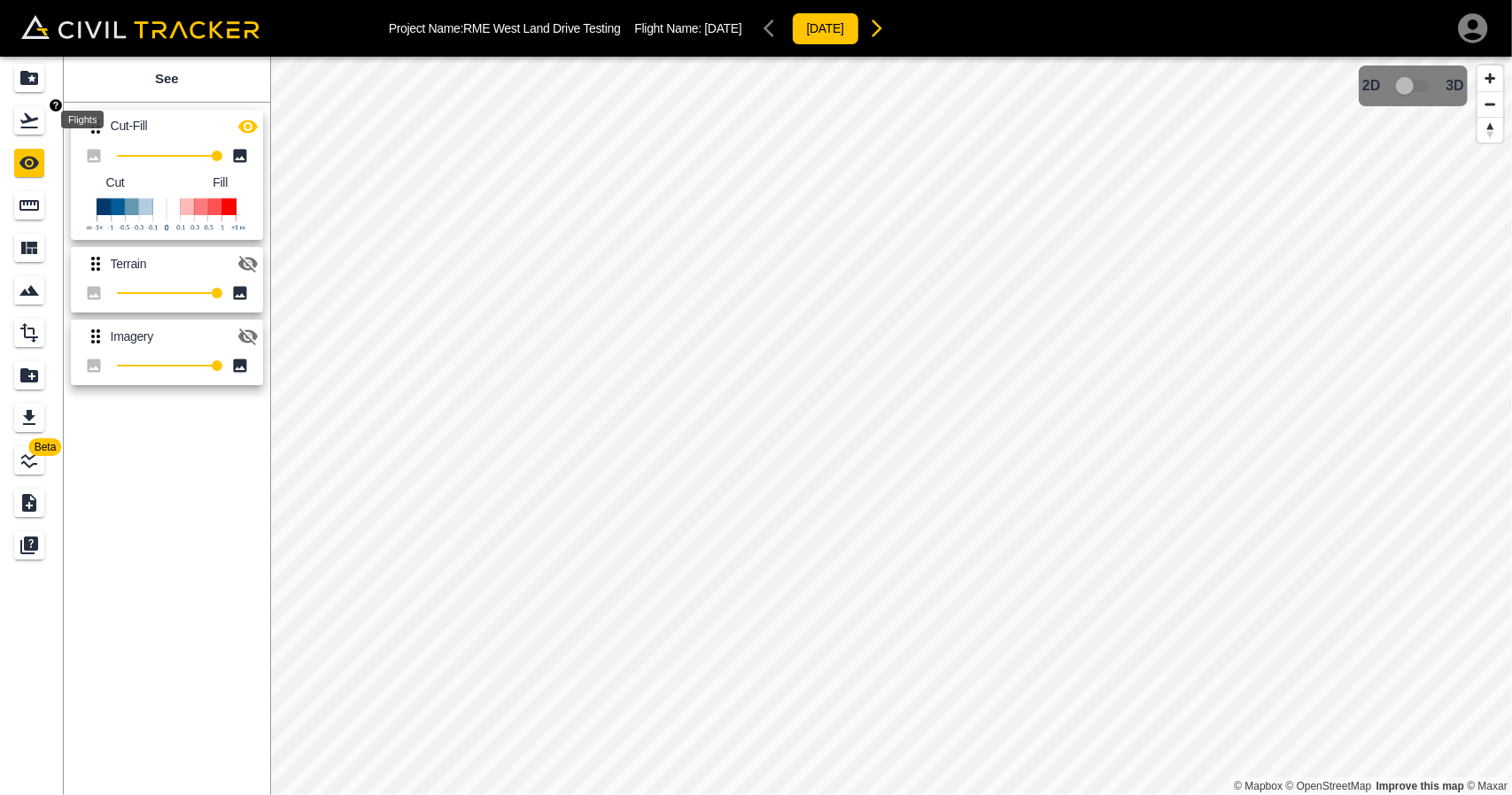
click at [44, 126] on div "Flights" at bounding box center [32, 120] width 35 height 28
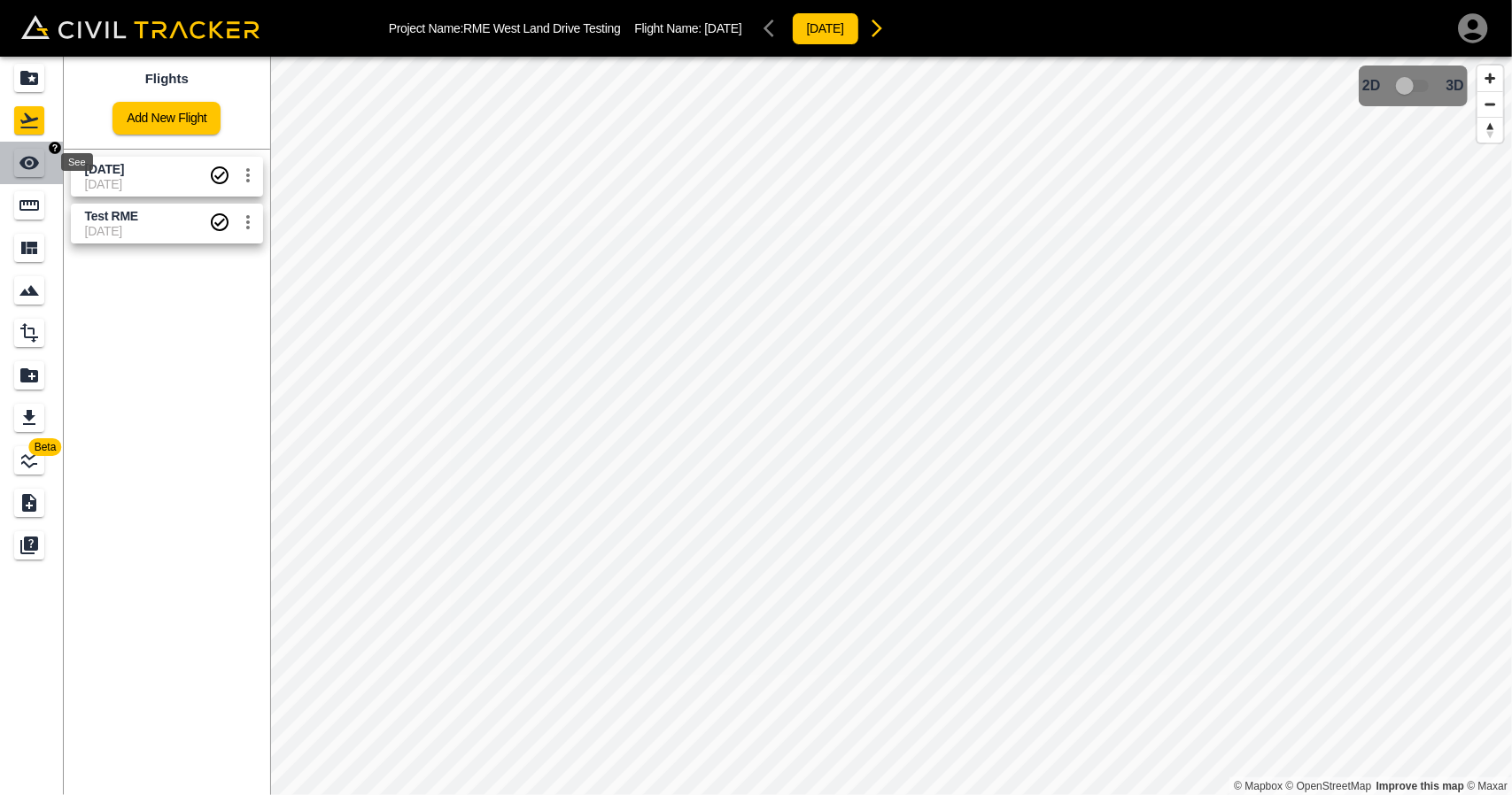
click at [25, 176] on div "See" at bounding box center [29, 163] width 30 height 28
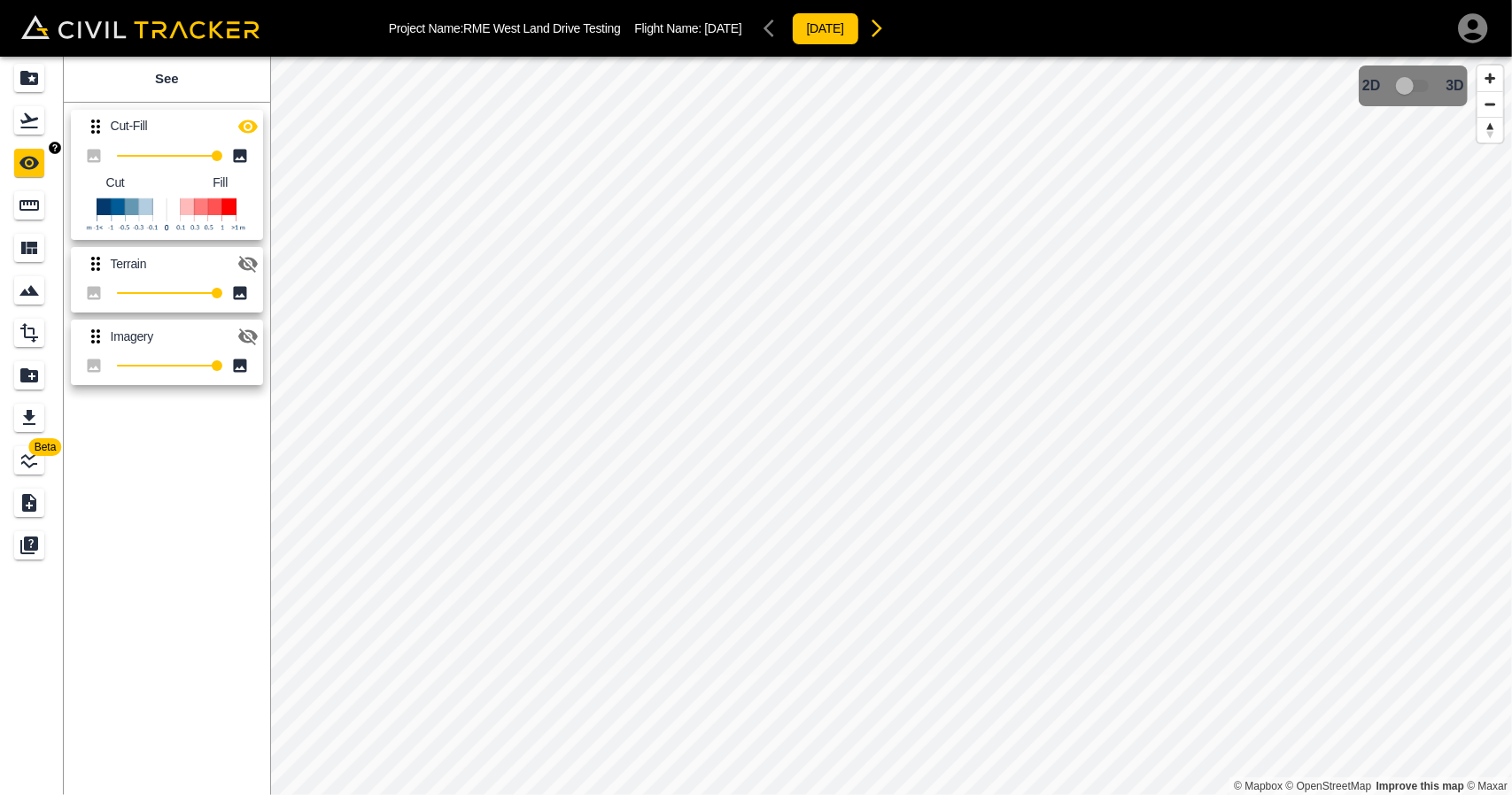
click at [29, 117] on icon "Flights" at bounding box center [30, 120] width 18 height 15
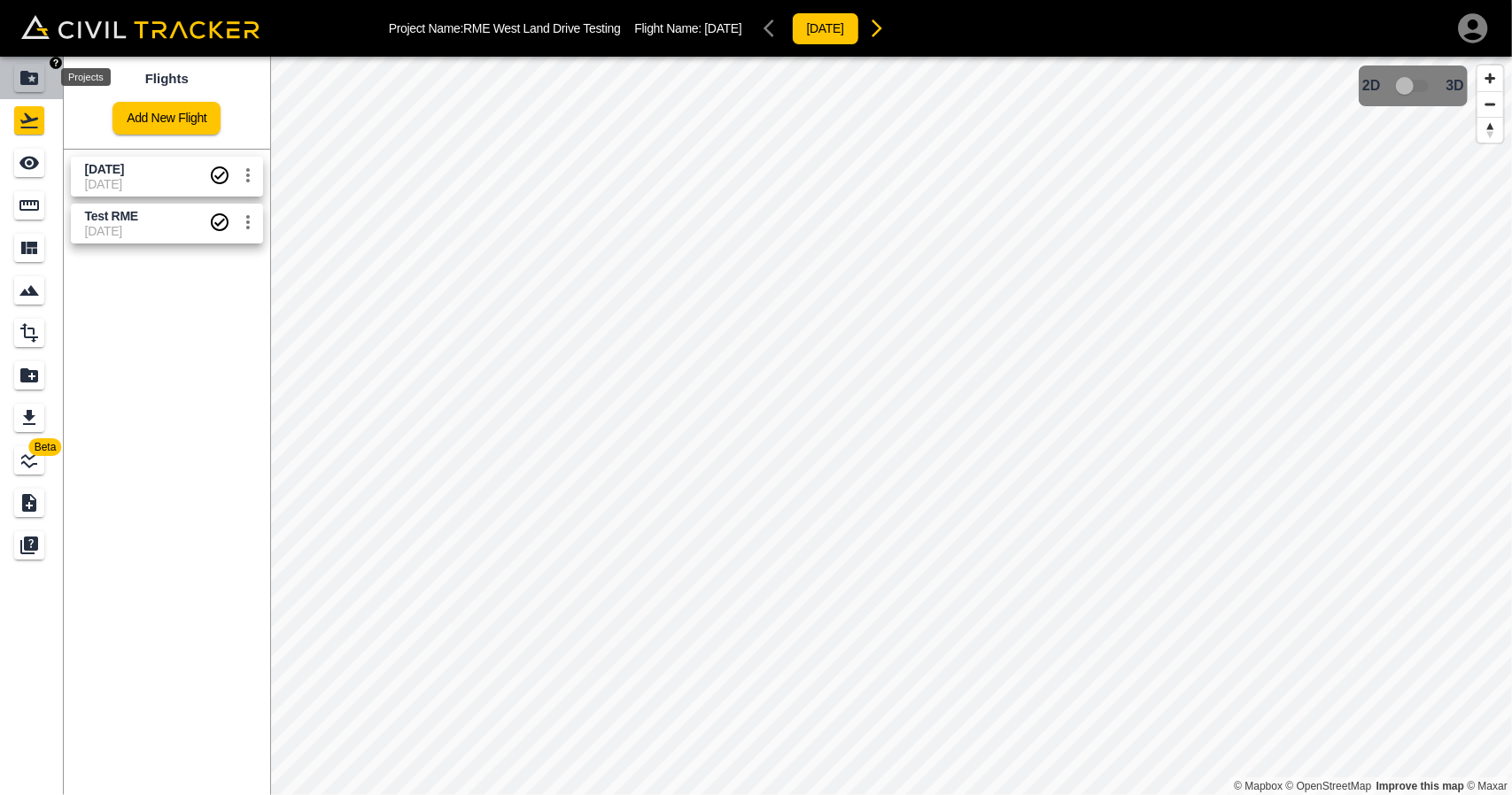
click at [26, 70] on icon "Projects" at bounding box center [30, 78] width 22 height 22
